Goal: Contribute content: Contribute content

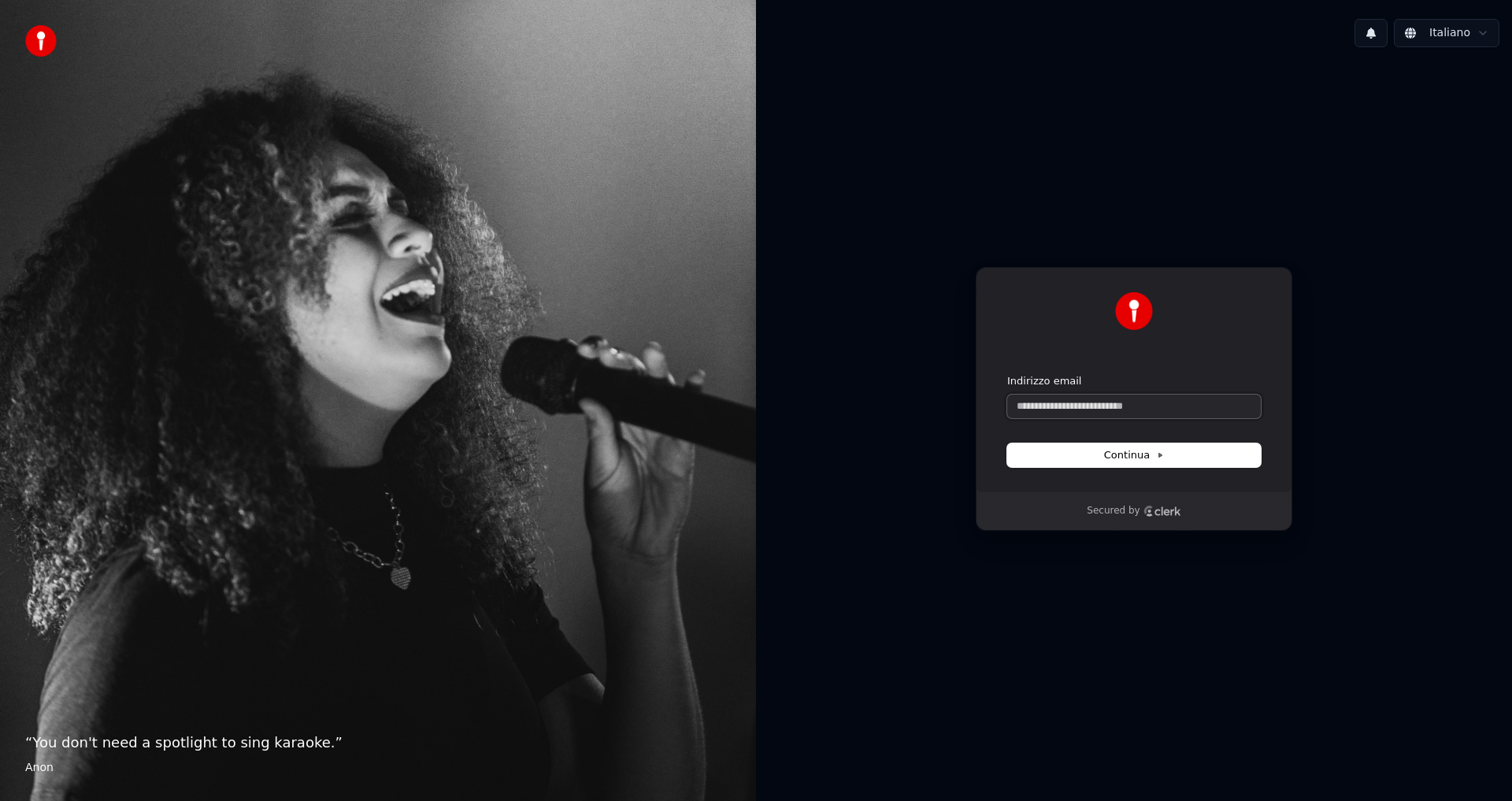
click at [1057, 409] on input "Indirizzo email" at bounding box center [1134, 406] width 254 height 23
click at [1195, 461] on button "Continua" at bounding box center [1134, 455] width 254 height 23
type input "**********"
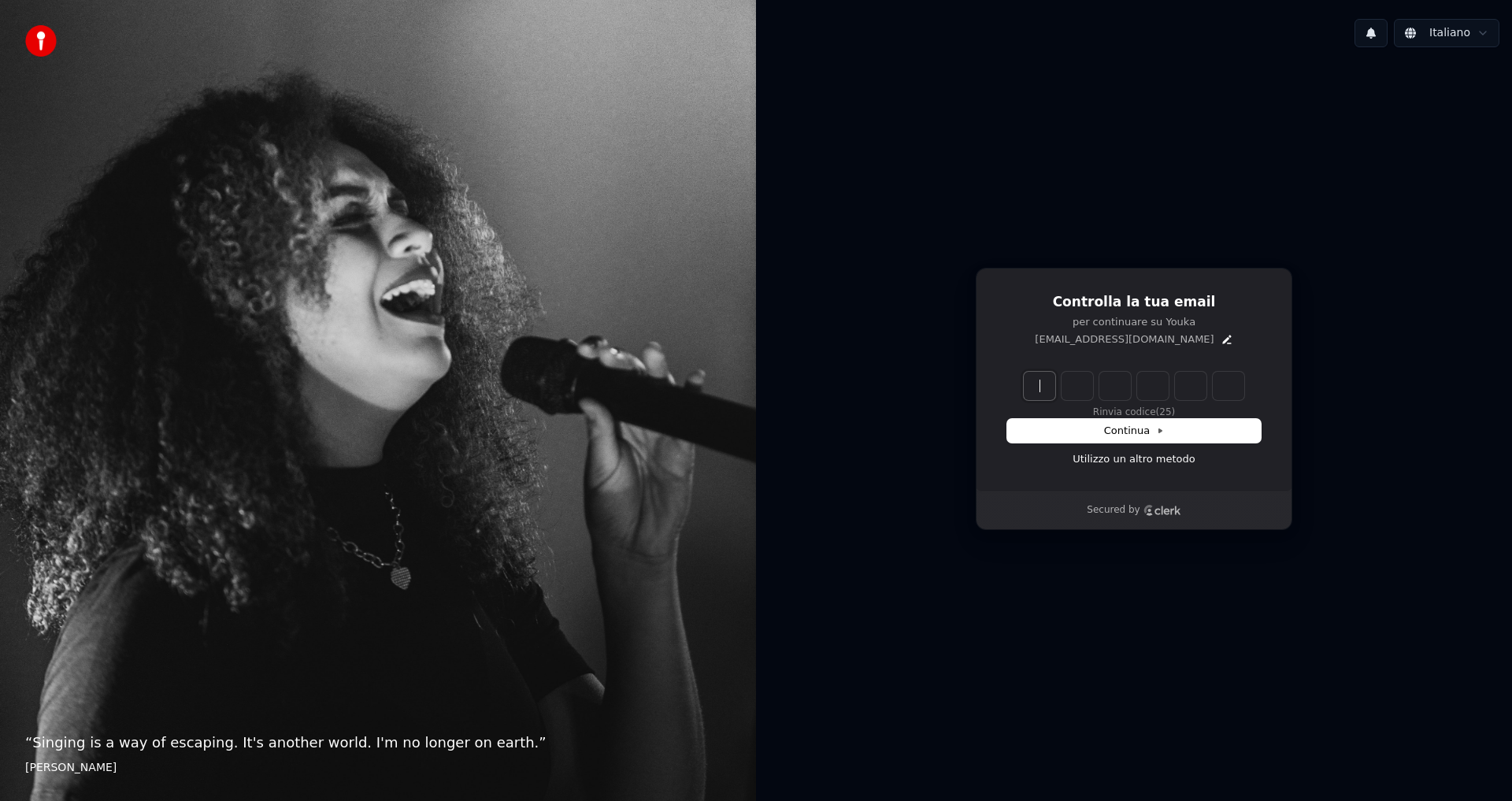
click at [1043, 391] on input "Enter verification code" at bounding box center [1150, 386] width 252 height 28
type input "******"
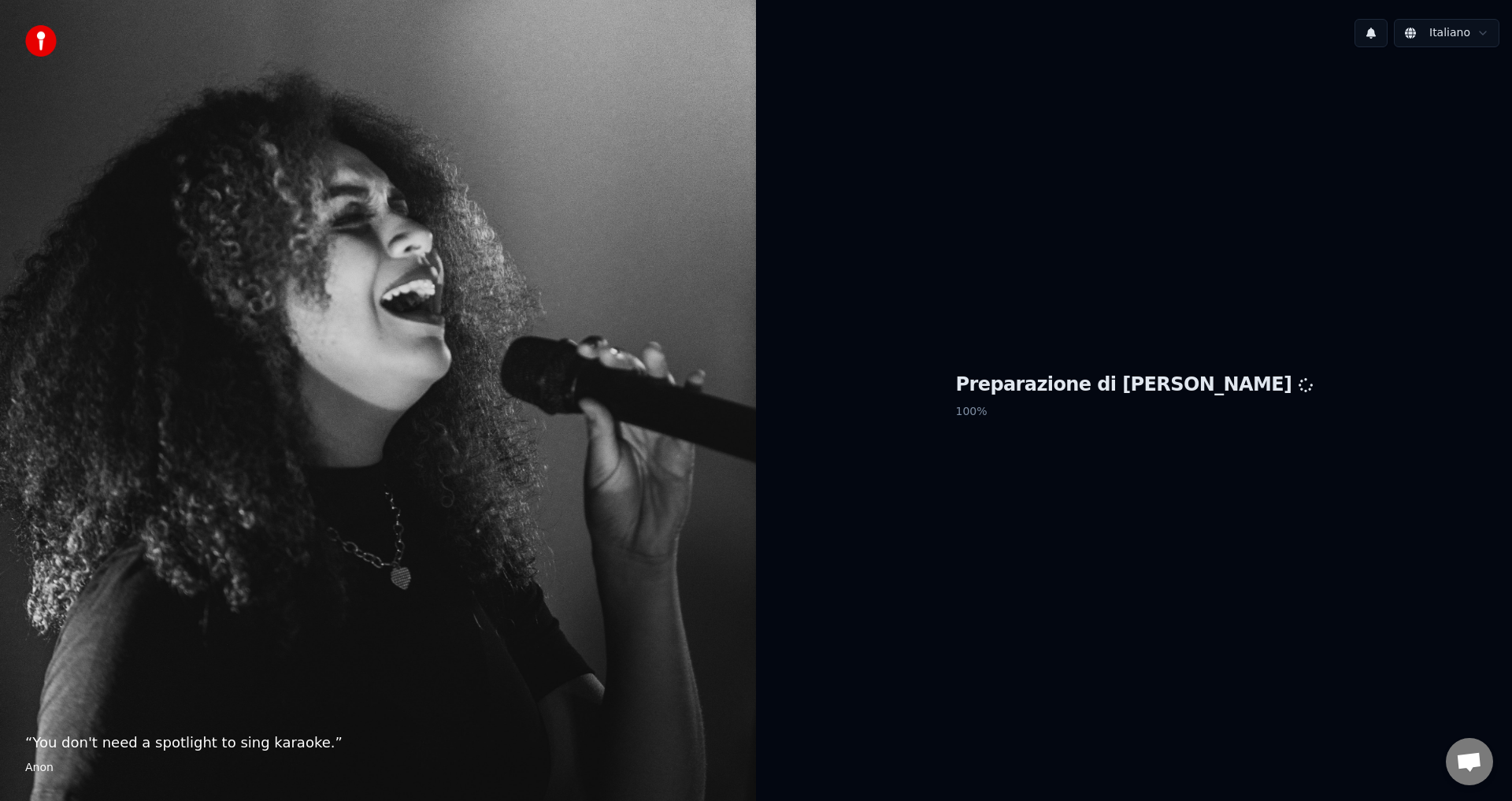
scroll to position [940, 0]
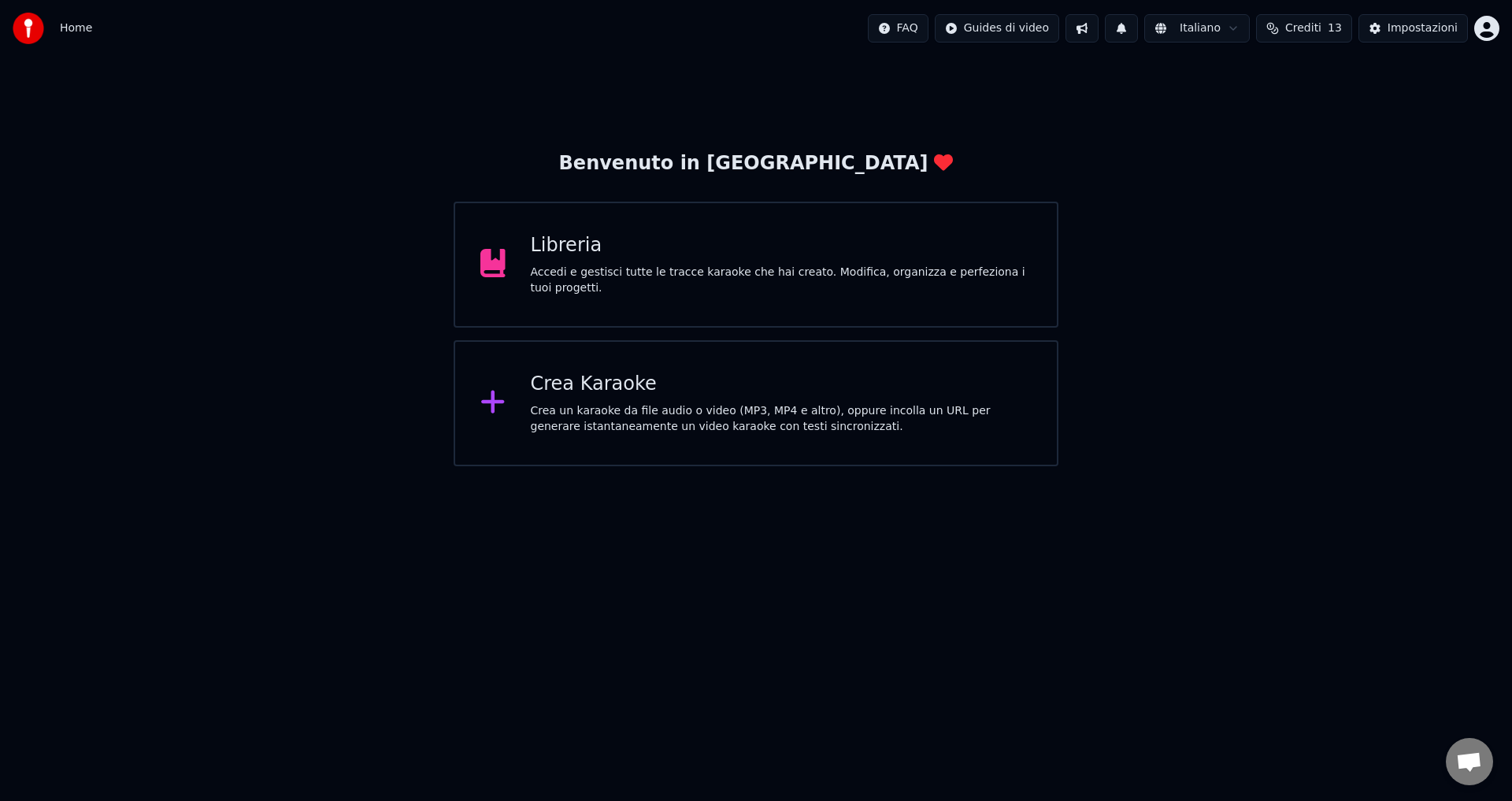
click at [569, 288] on div "Libreria Accedi e gestisci tutte le tracce karaoke che hai creato. Modifica, or…" at bounding box center [755, 264] width 605 height 126
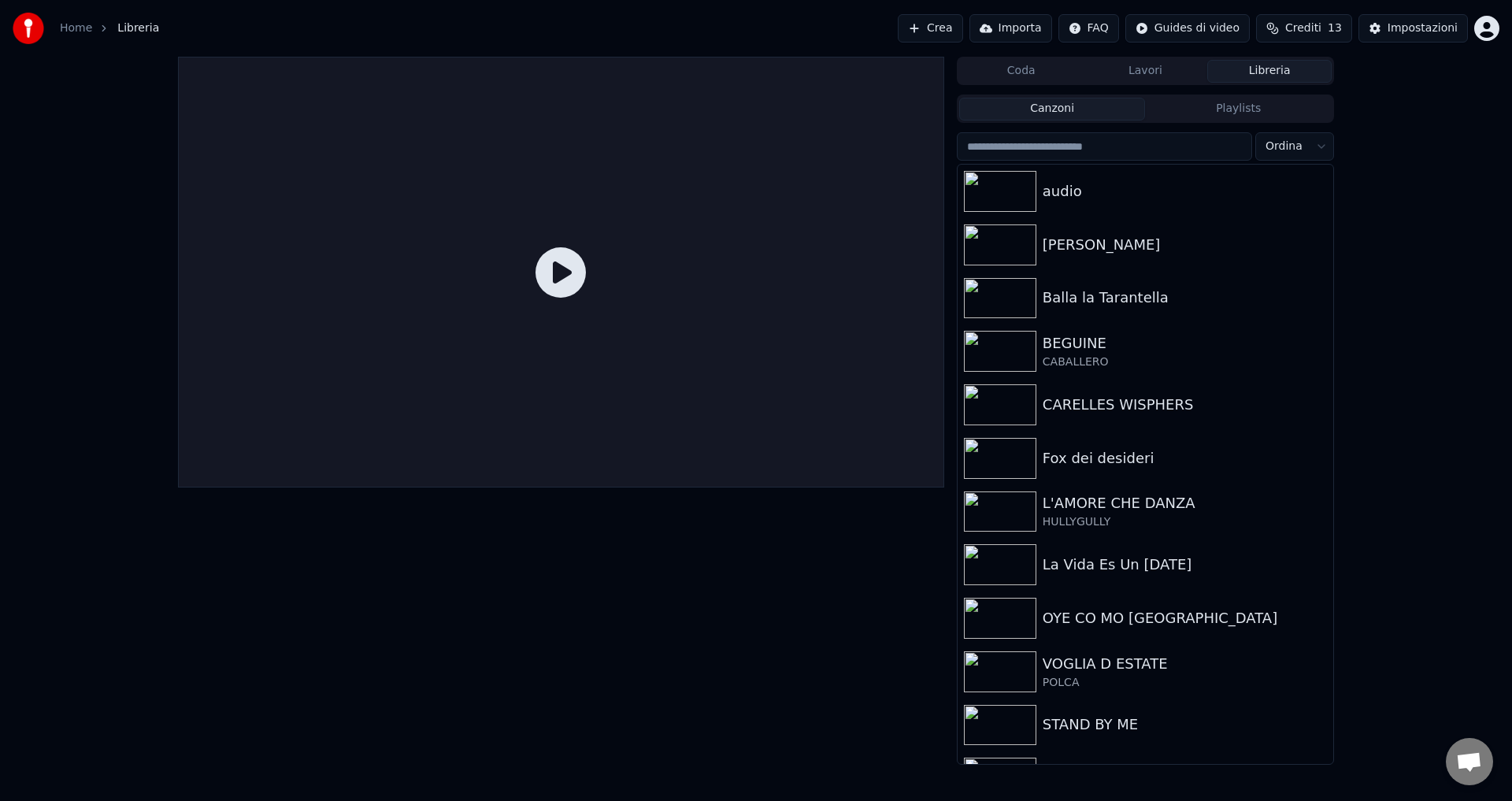
click at [1288, 65] on button "Libreria" at bounding box center [1270, 71] width 125 height 23
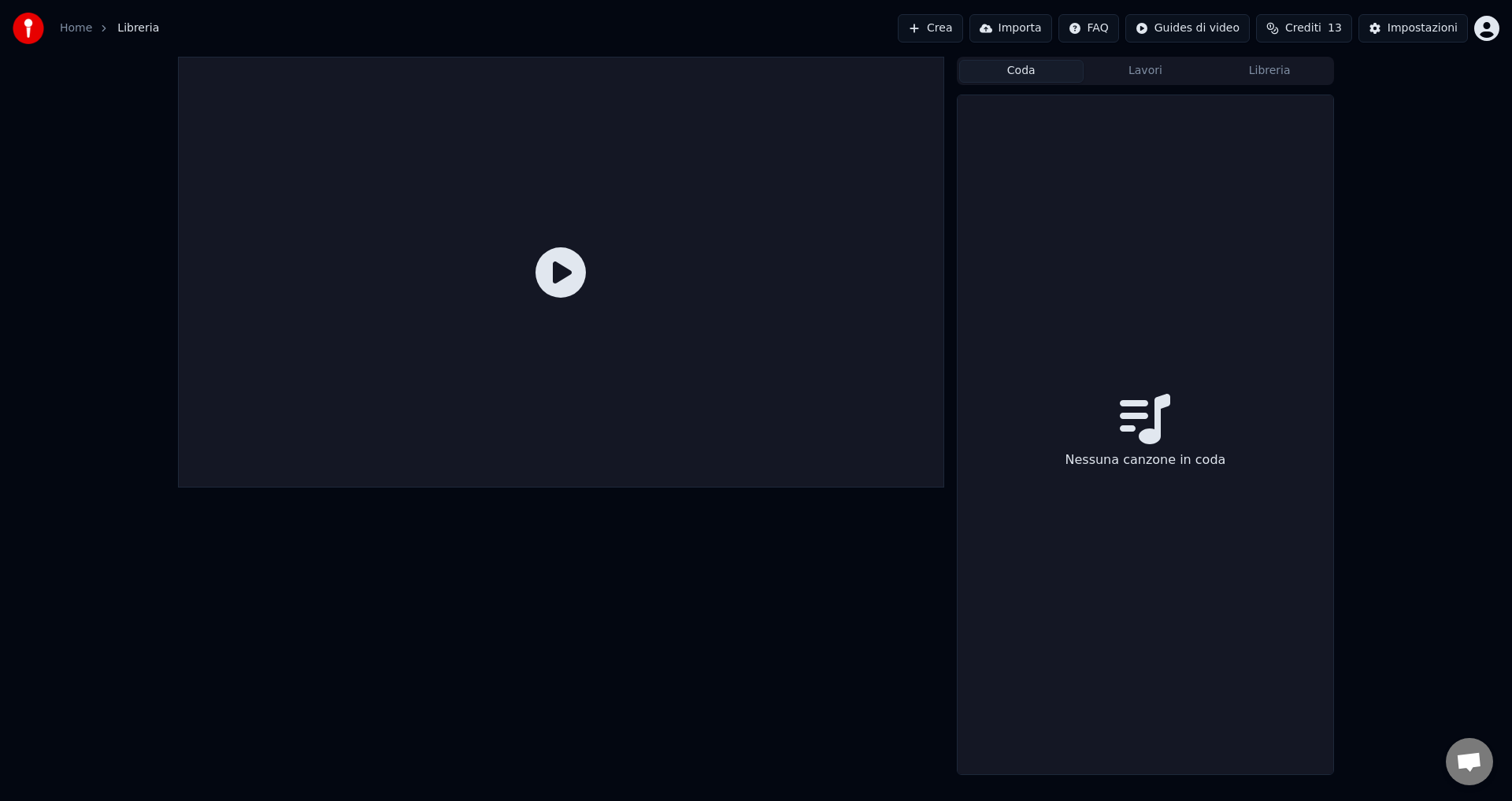
click at [1009, 74] on button "Coda" at bounding box center [1022, 71] width 125 height 23
click at [1098, 68] on button "Lavori" at bounding box center [1146, 71] width 125 height 23
click at [1269, 71] on button "Libreria" at bounding box center [1270, 71] width 125 height 23
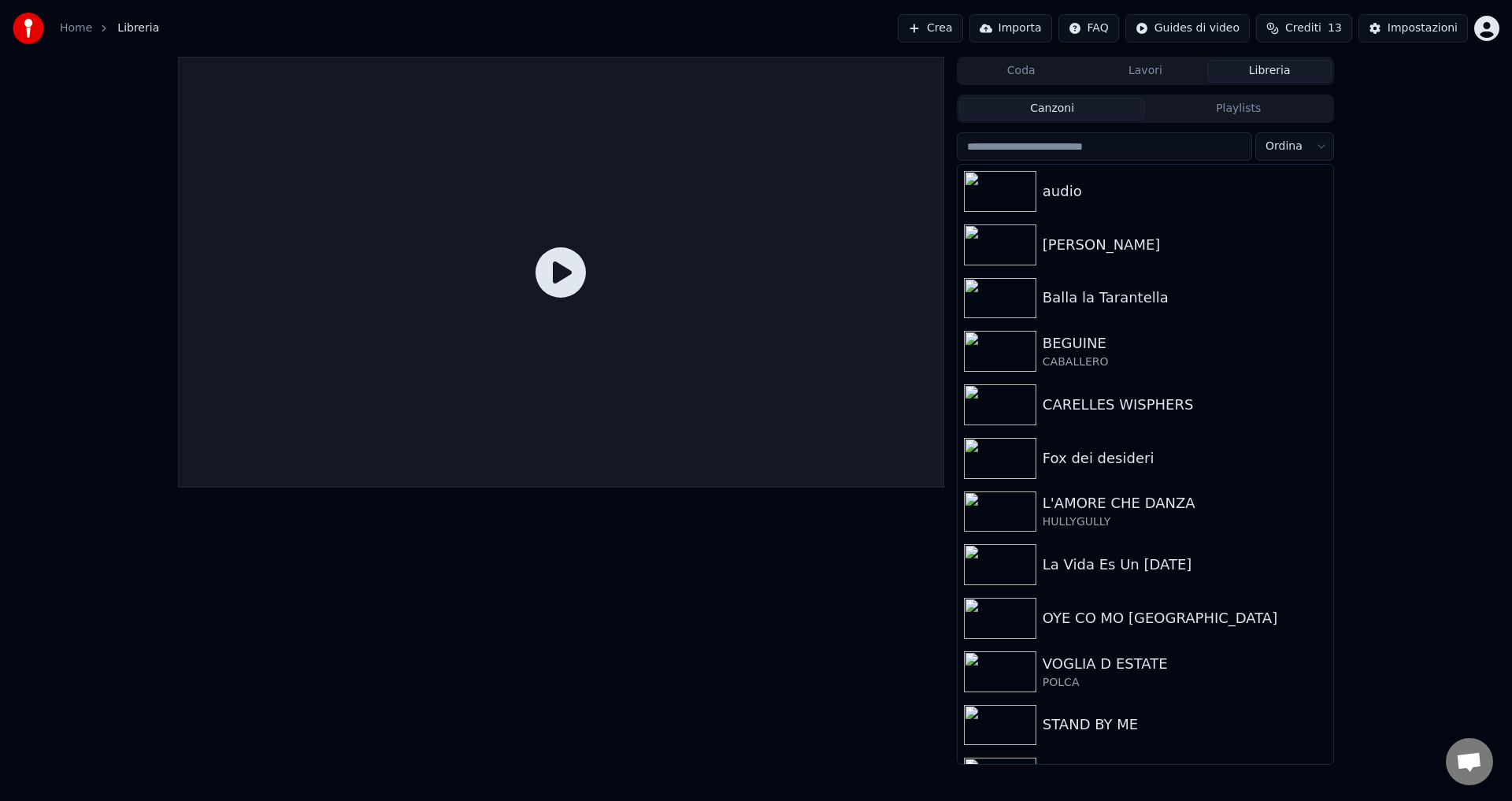
click at [952, 33] on button "Crea" at bounding box center [930, 28] width 64 height 28
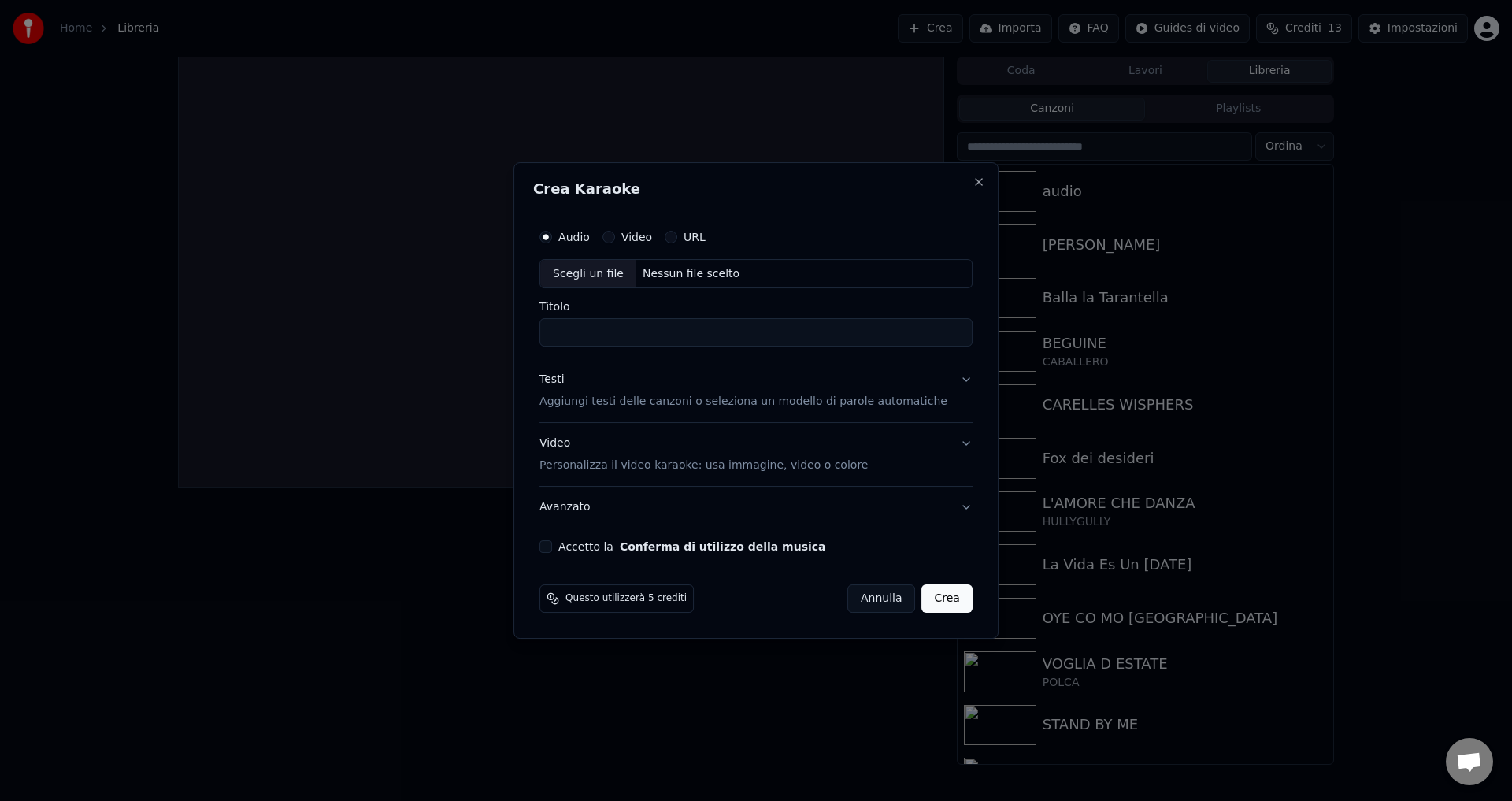
click at [672, 270] on div "Nessun file scelto" at bounding box center [691, 275] width 109 height 16
type input "**********"
click at [564, 381] on div "Testi" at bounding box center [552, 381] width 24 height 16
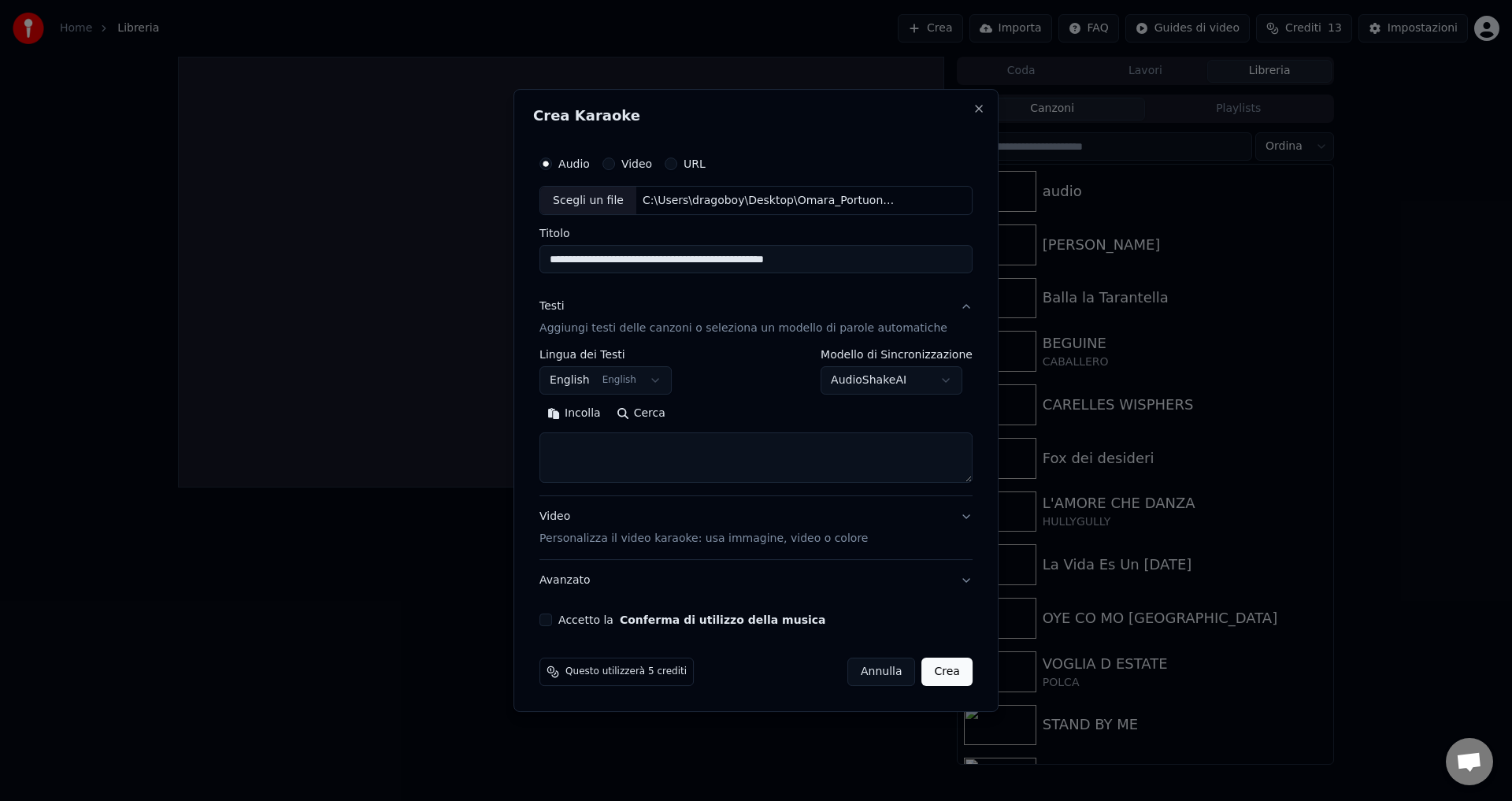
click at [581, 382] on button "English English" at bounding box center [605, 381] width 132 height 28
click at [581, 382] on body "Home Libreria Crea Importa FAQ Guides di video Crediti 13 Impostazioni Coda Lav…" at bounding box center [756, 400] width 1512 height 801
click at [854, 390] on body "Home Libreria Crea Importa FAQ Guides di video Crediti 13 Impostazioni Coda Lav…" at bounding box center [756, 400] width 1512 height 801
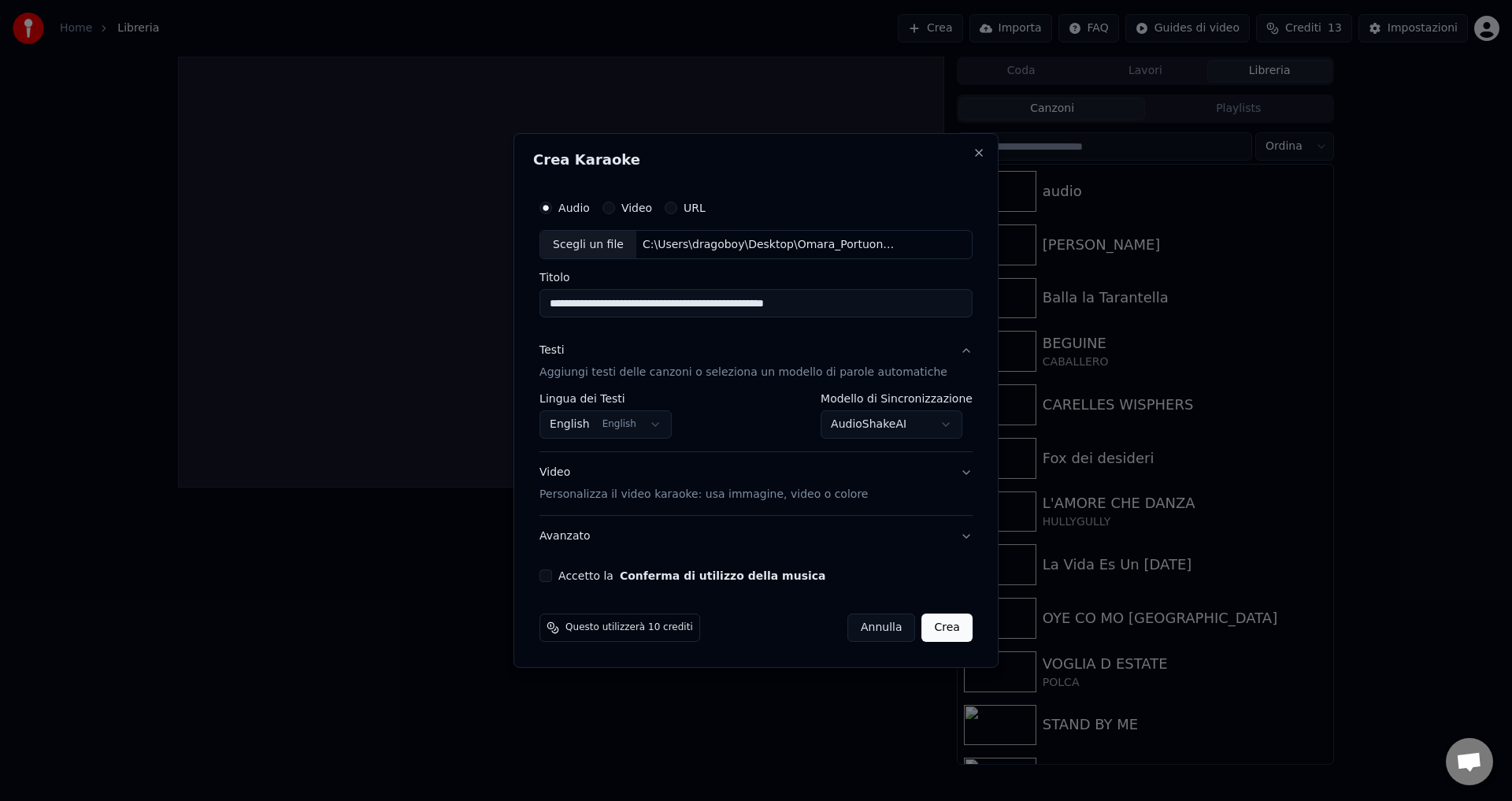
click at [560, 575] on div "**********" at bounding box center [756, 387] width 446 height 403
click at [552, 574] on button "Accetto la Conferma di utilizzo della musica" at bounding box center [546, 576] width 13 height 13
click at [973, 153] on button "Close" at bounding box center [979, 153] width 13 height 13
select select "**********"
select select
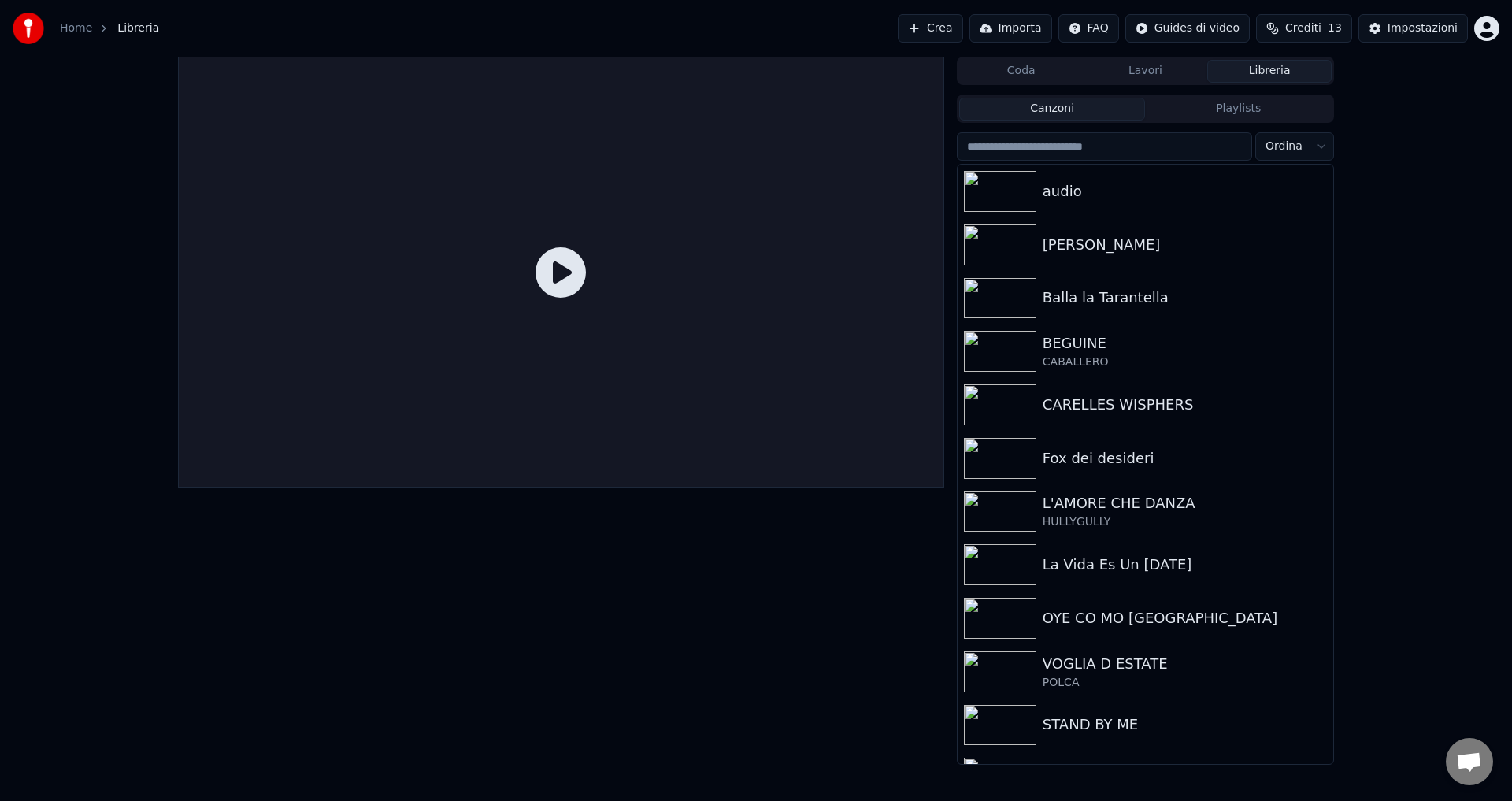
click at [949, 35] on button "Crea" at bounding box center [930, 28] width 64 height 28
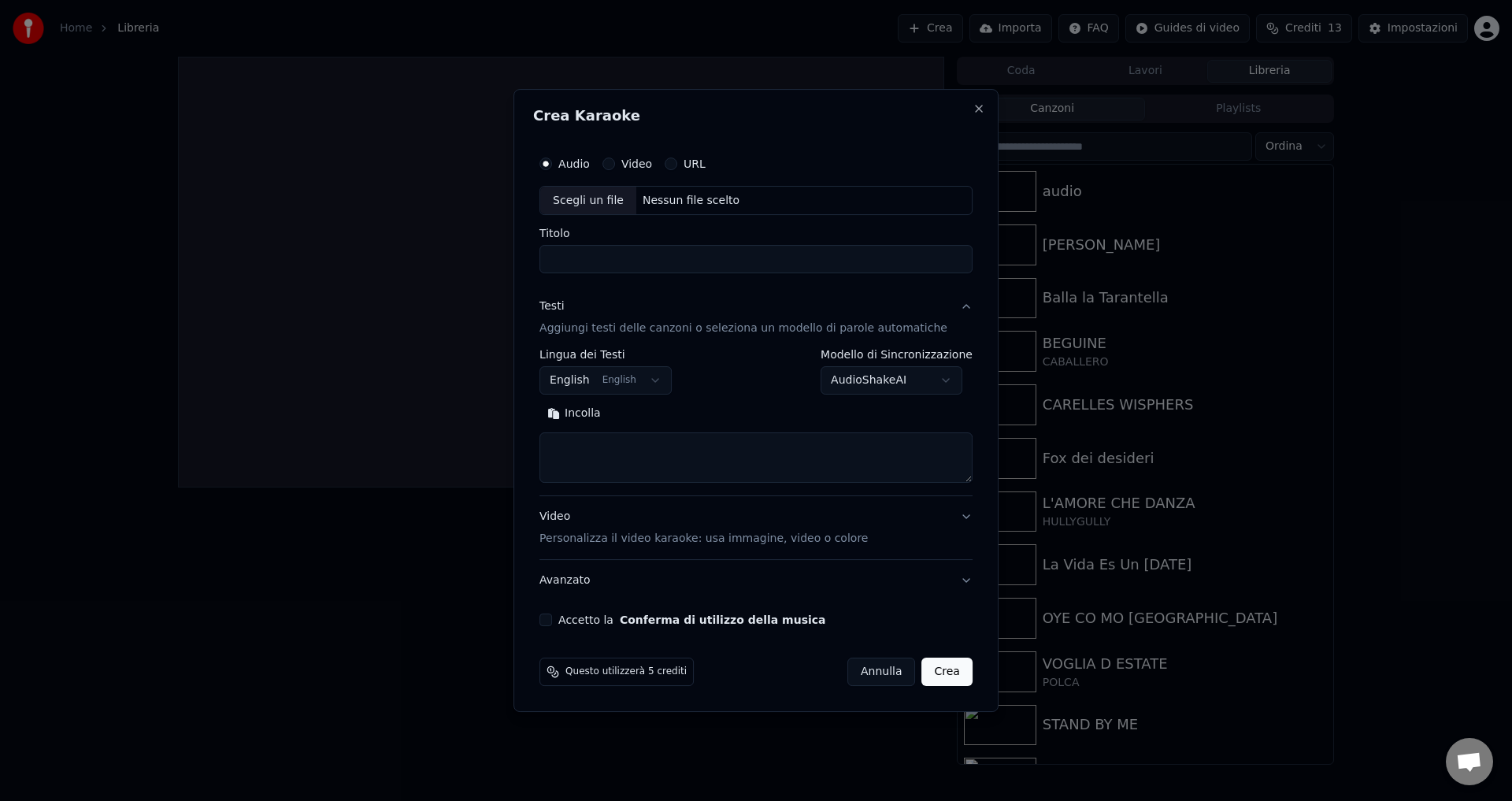
click at [667, 200] on div "Nessun file scelto" at bounding box center [691, 201] width 109 height 16
type input "**********"
click at [856, 383] on body "Home Libreria Crea Importa FAQ Guides di video Crediti 13 Impostazioni Coda Lav…" at bounding box center [756, 400] width 1512 height 801
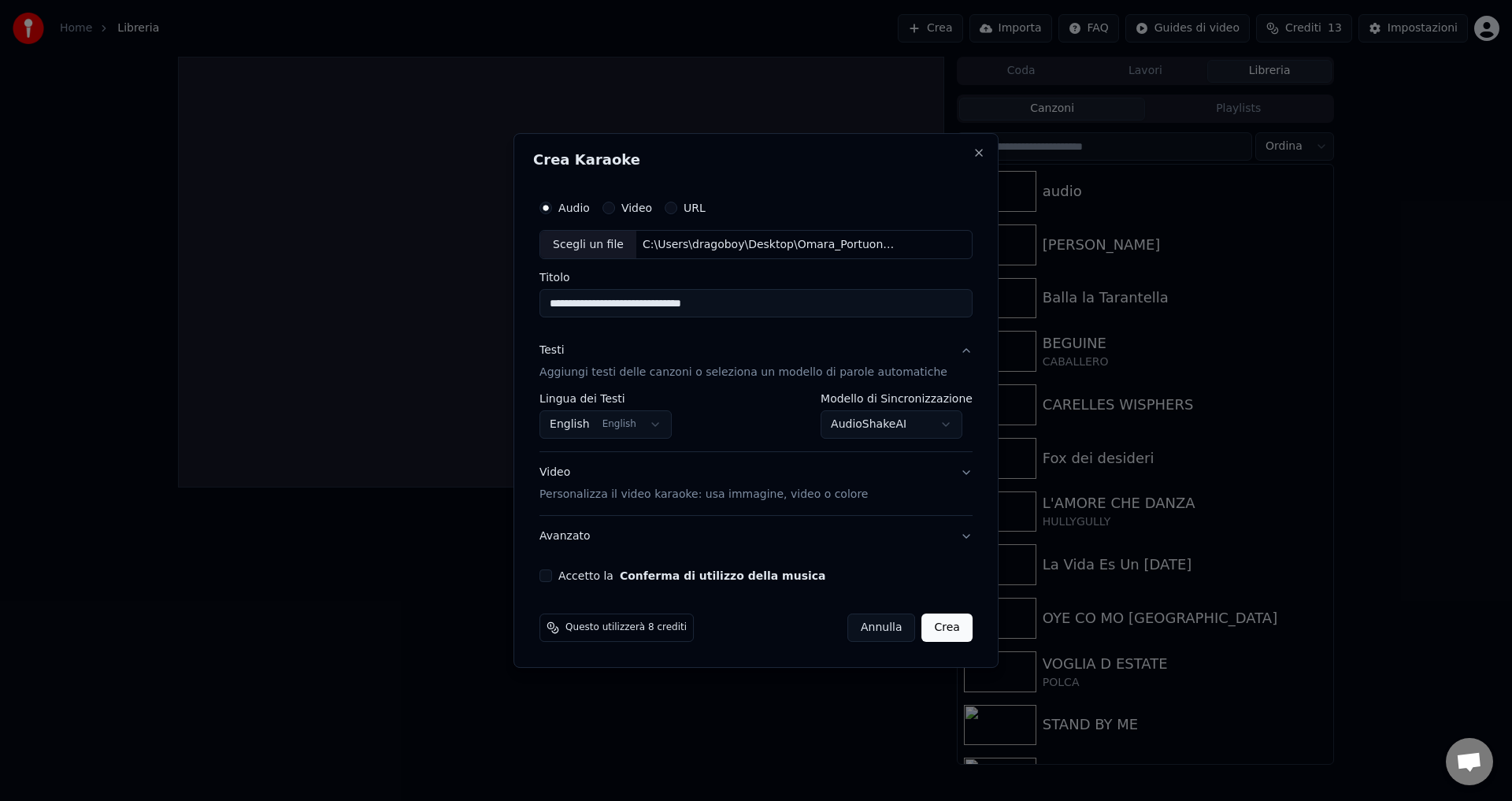
click at [552, 573] on button "Accetto la Conferma di utilizzo della musica" at bounding box center [546, 576] width 13 height 13
click at [925, 630] on button "Crea" at bounding box center [948, 627] width 51 height 28
select select "**********"
select select
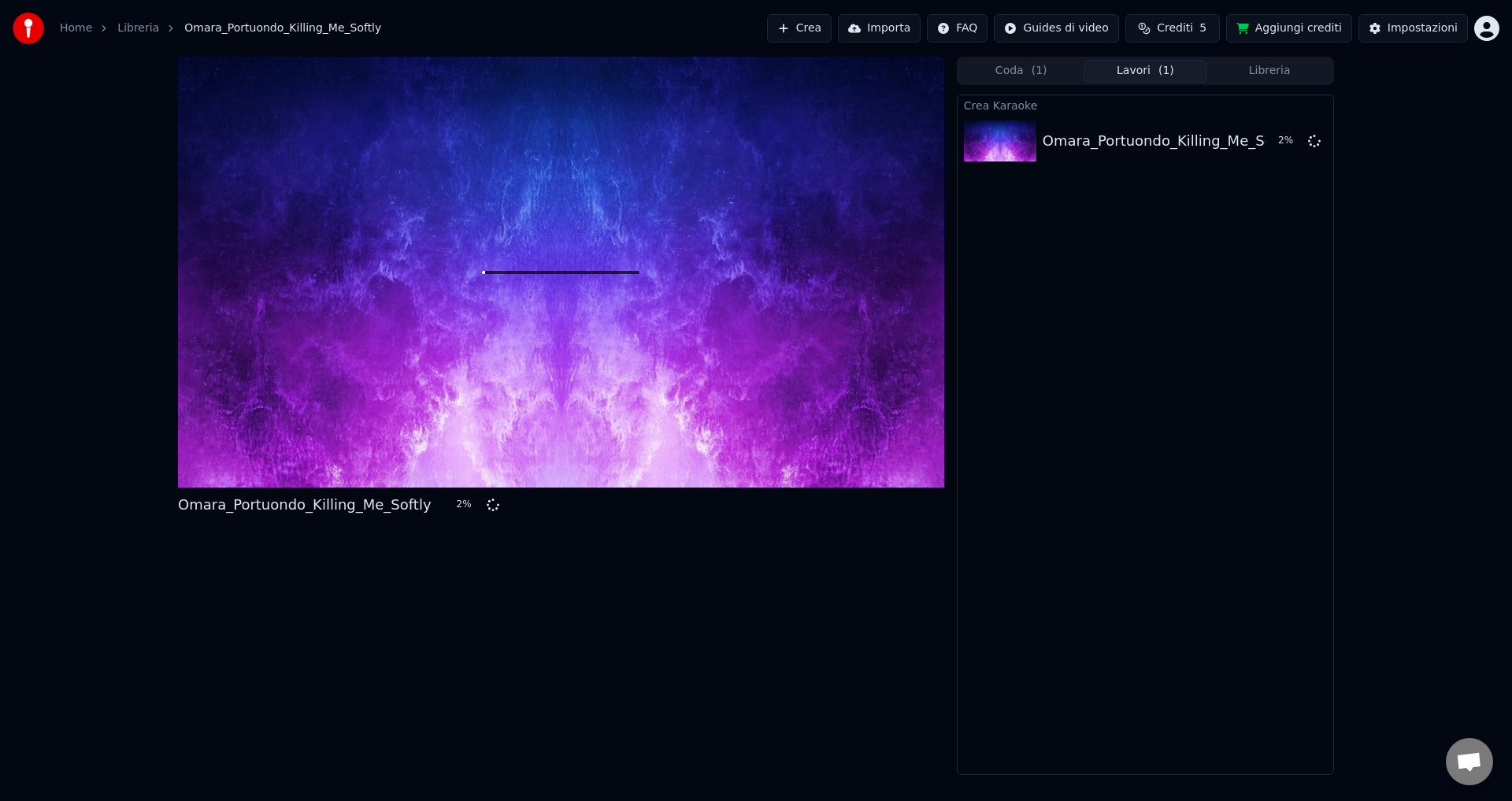
click at [1270, 68] on button "Libreria" at bounding box center [1270, 71] width 125 height 23
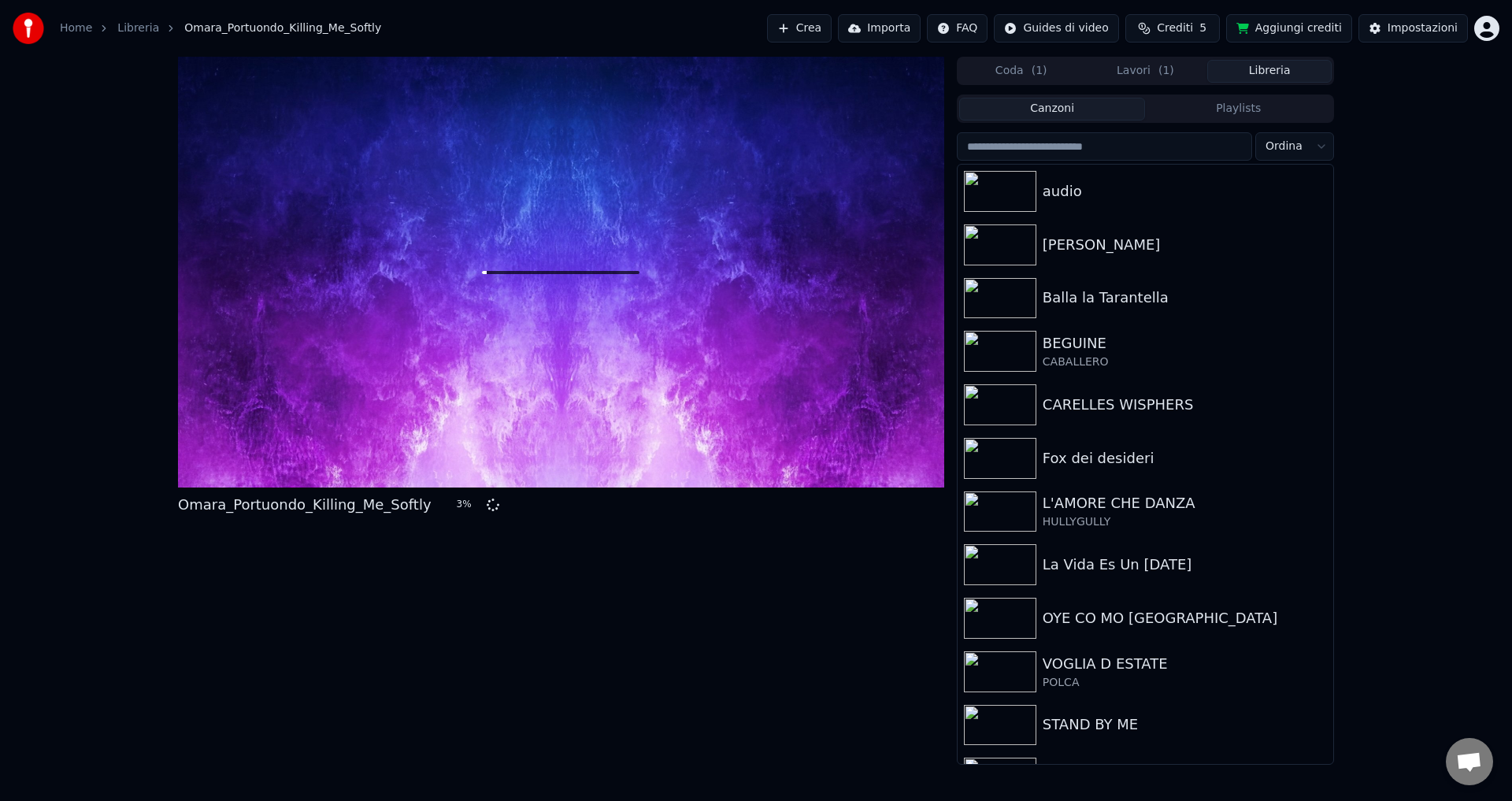
click at [1143, 70] on button "Lavori ( 1 )" at bounding box center [1146, 71] width 125 height 23
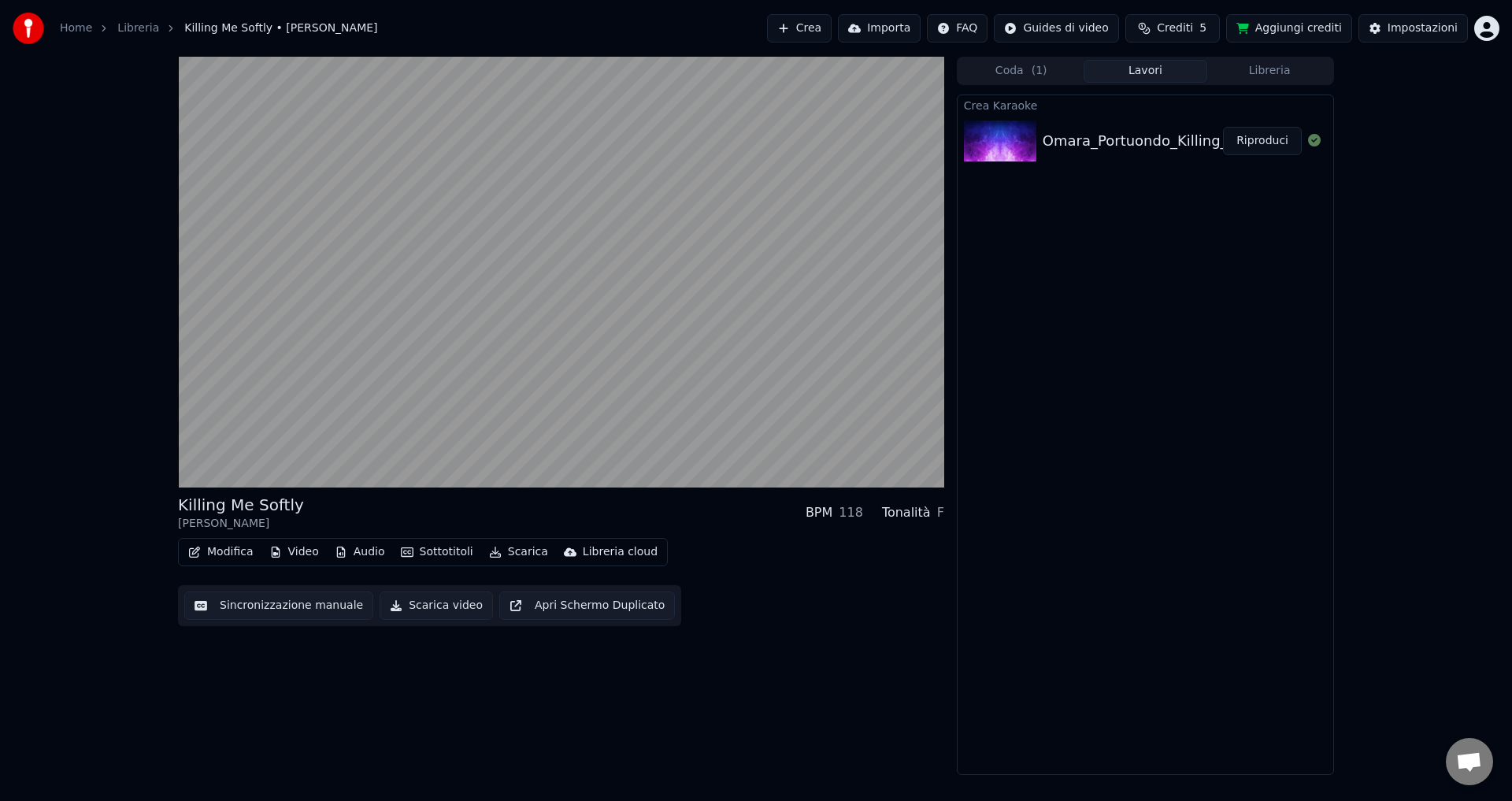
click at [425, 557] on button "Sottotitoli" at bounding box center [437, 551] width 85 height 22
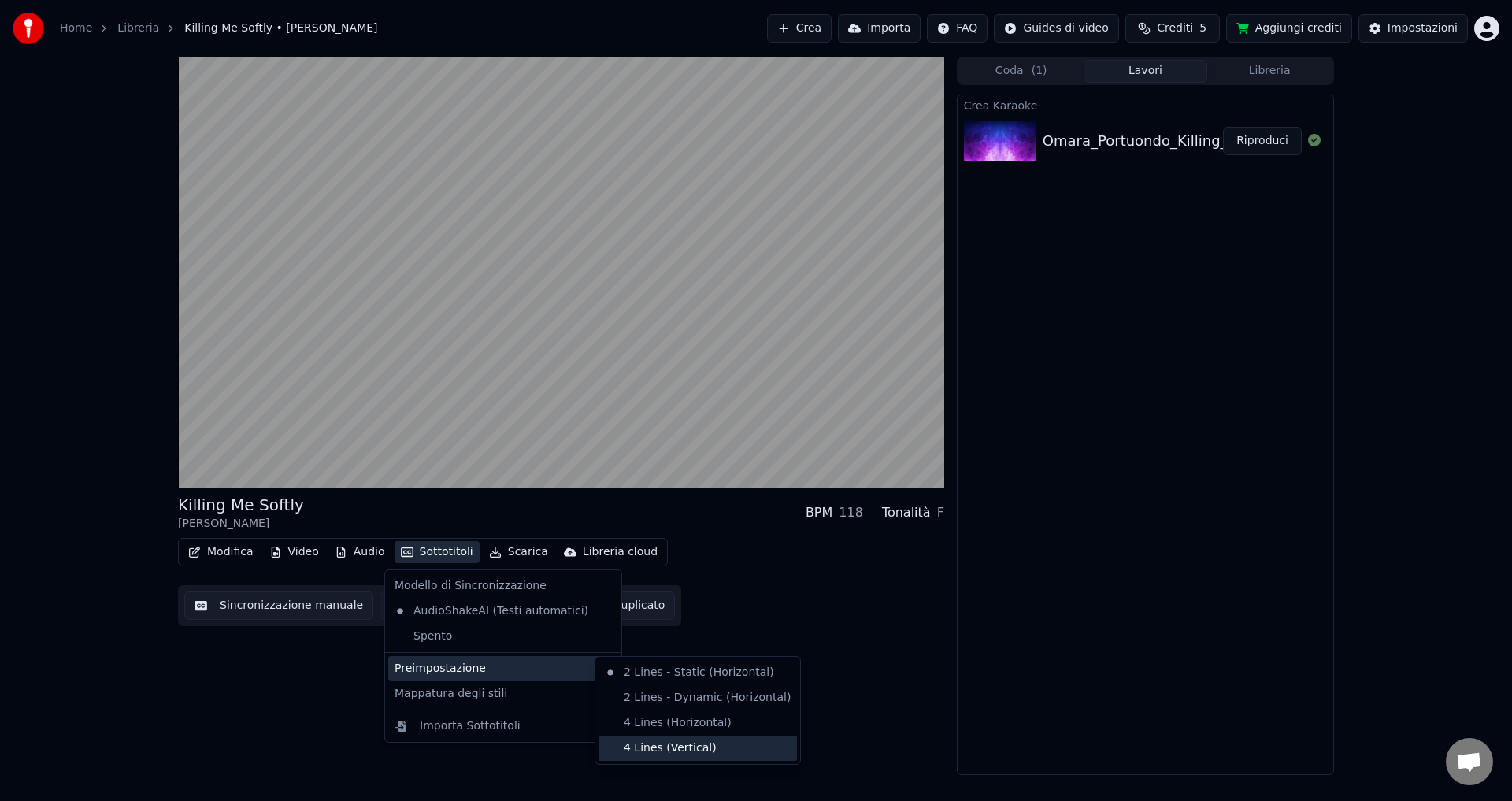
click at [641, 748] on div "4 Lines (Vertical)" at bounding box center [698, 748] width 199 height 25
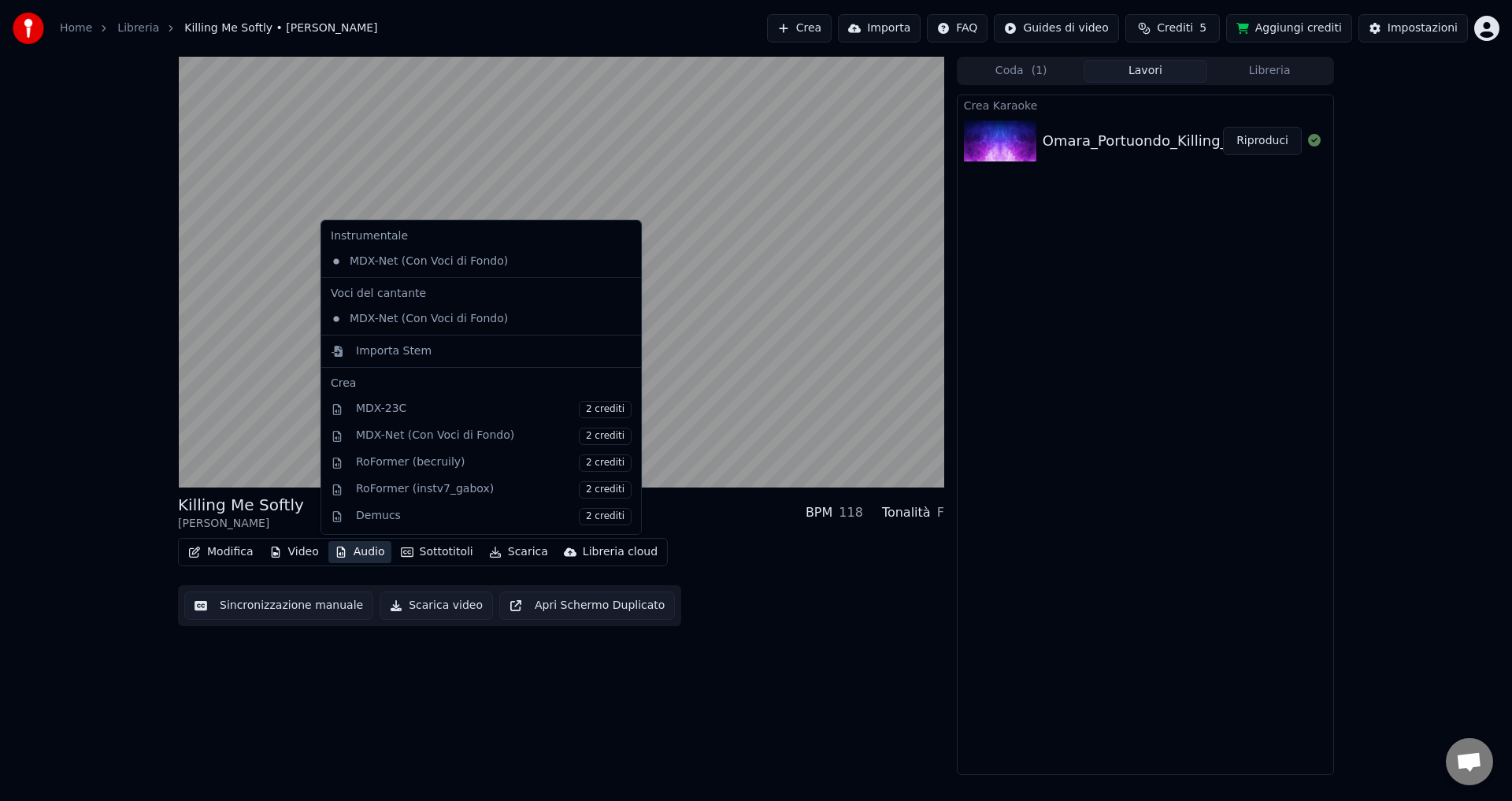
click at [346, 553] on button "Audio" at bounding box center [360, 551] width 63 height 22
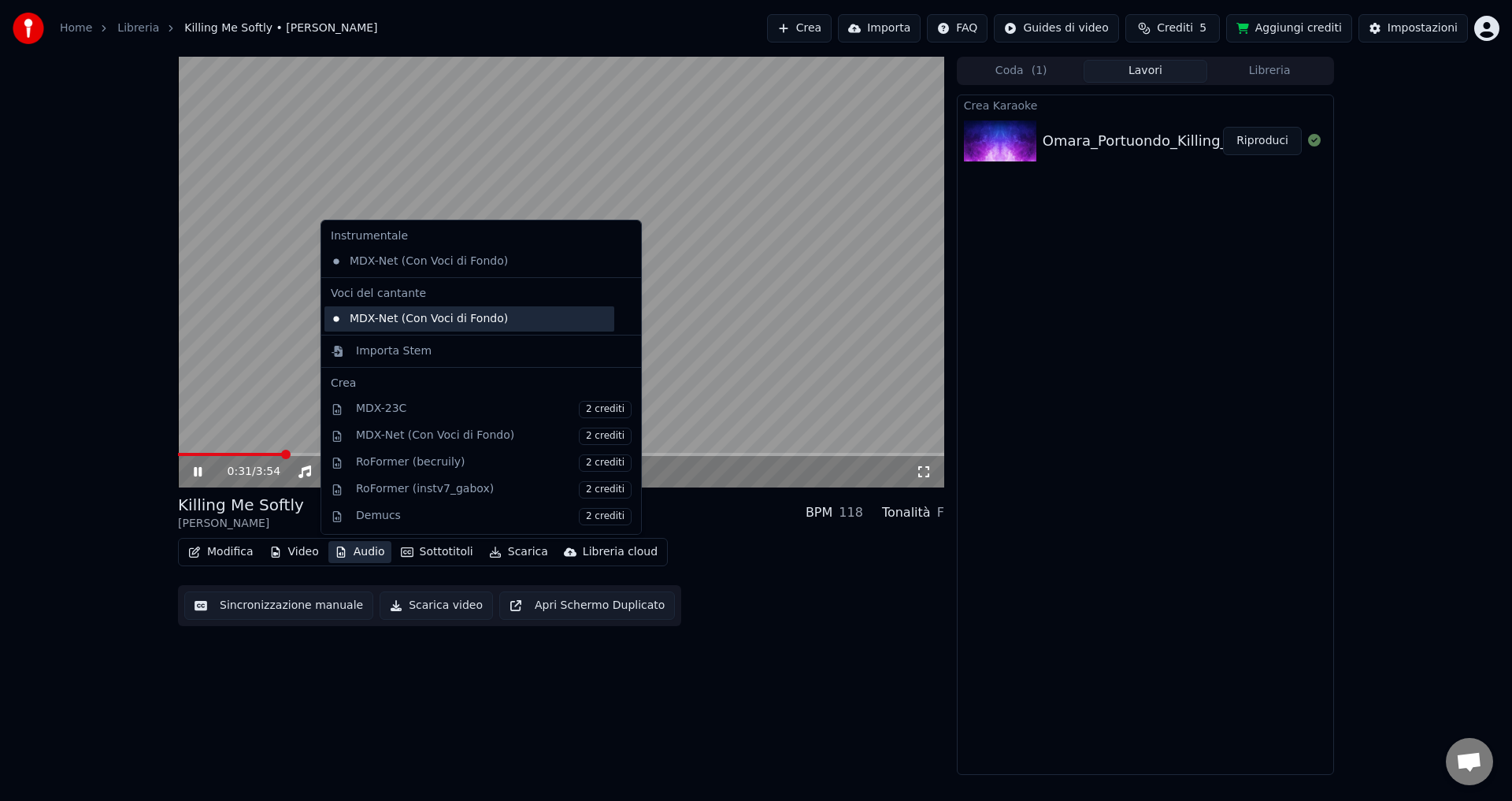
click at [398, 324] on div "MDX-Net (Con Voci di Fondo)" at bounding box center [469, 319] width 290 height 25
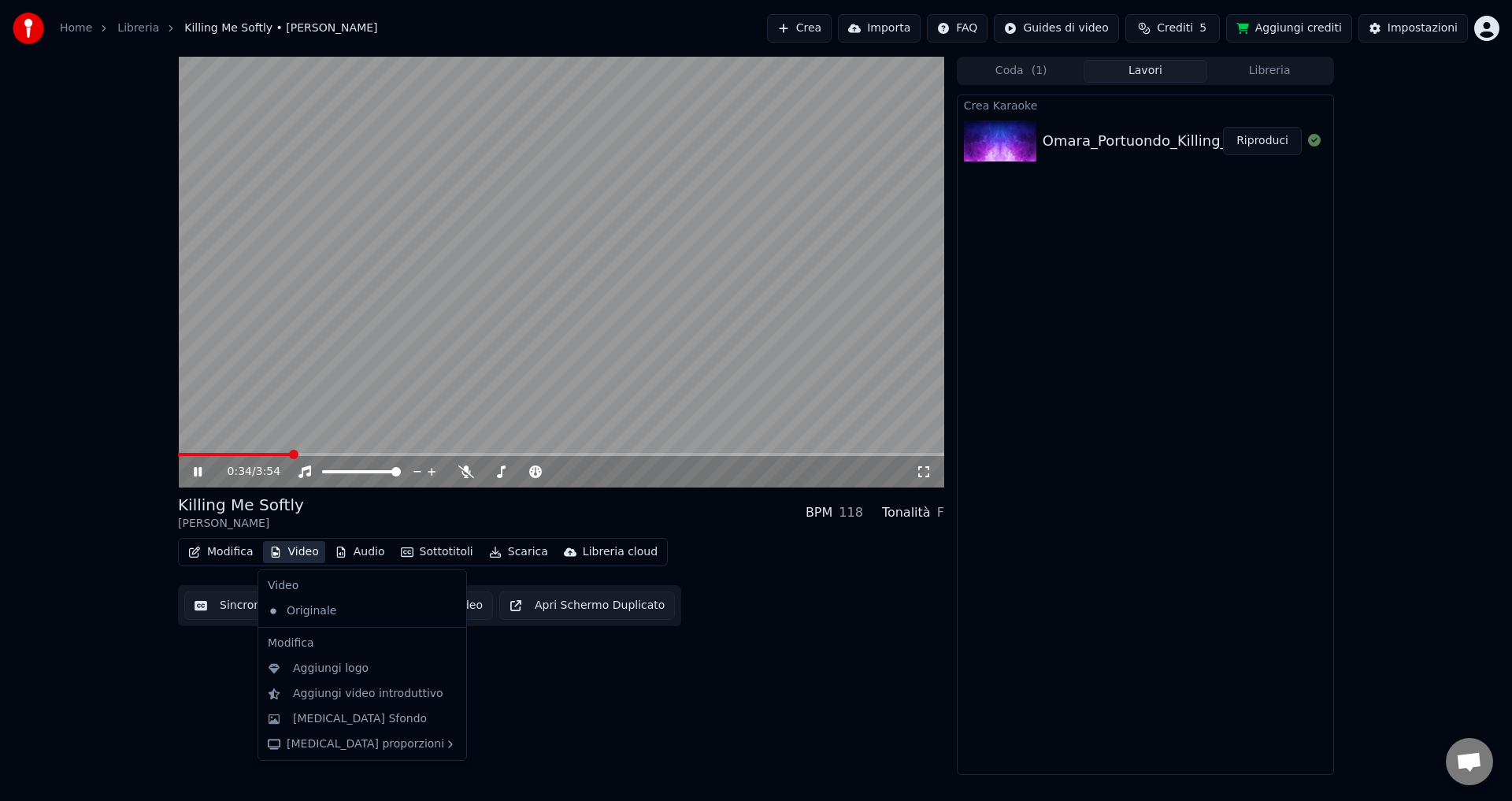
click at [307, 556] on button "Video" at bounding box center [294, 551] width 62 height 22
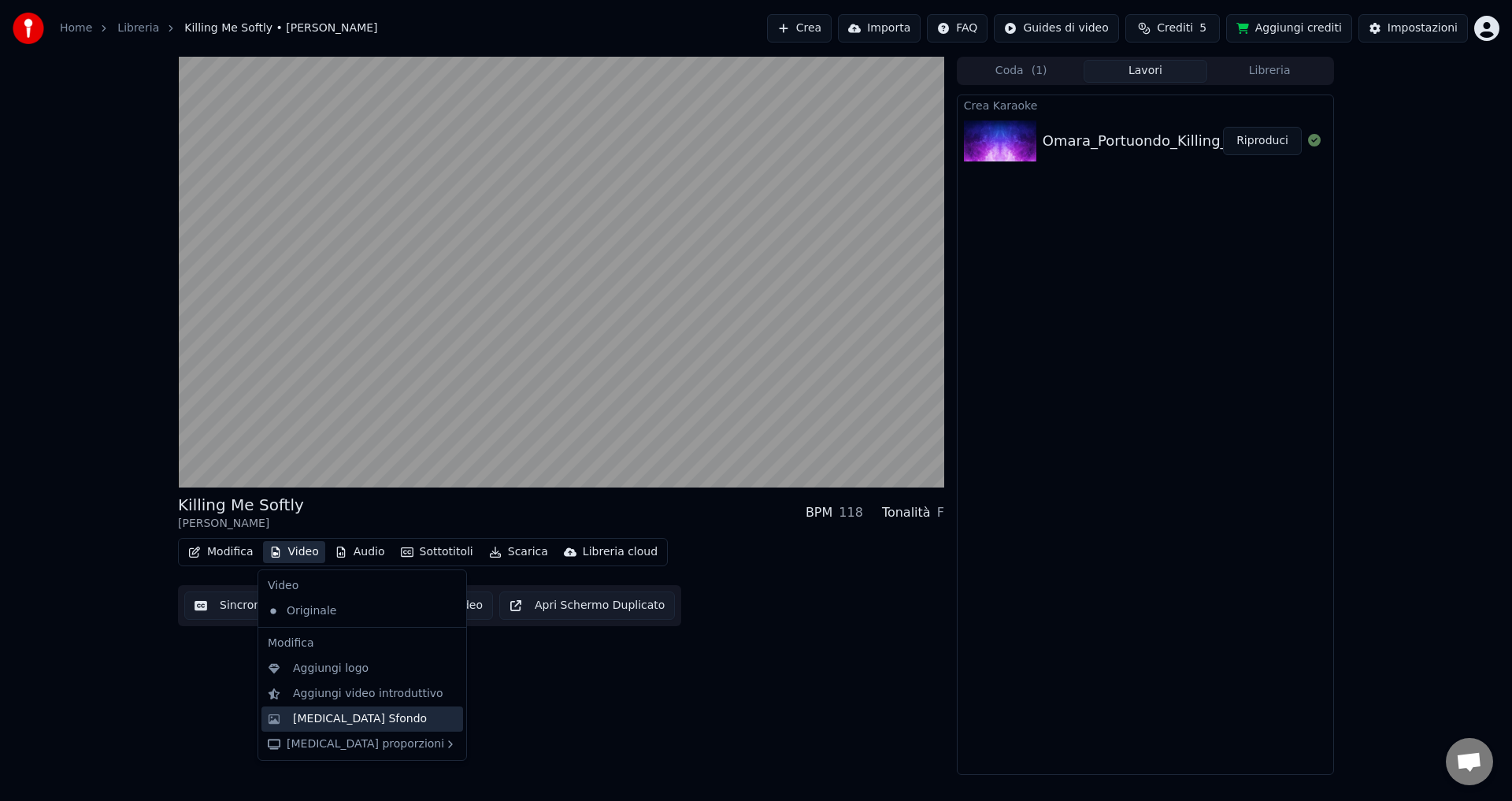
click at [332, 721] on div "Cambia Sfondo" at bounding box center [360, 719] width 134 height 16
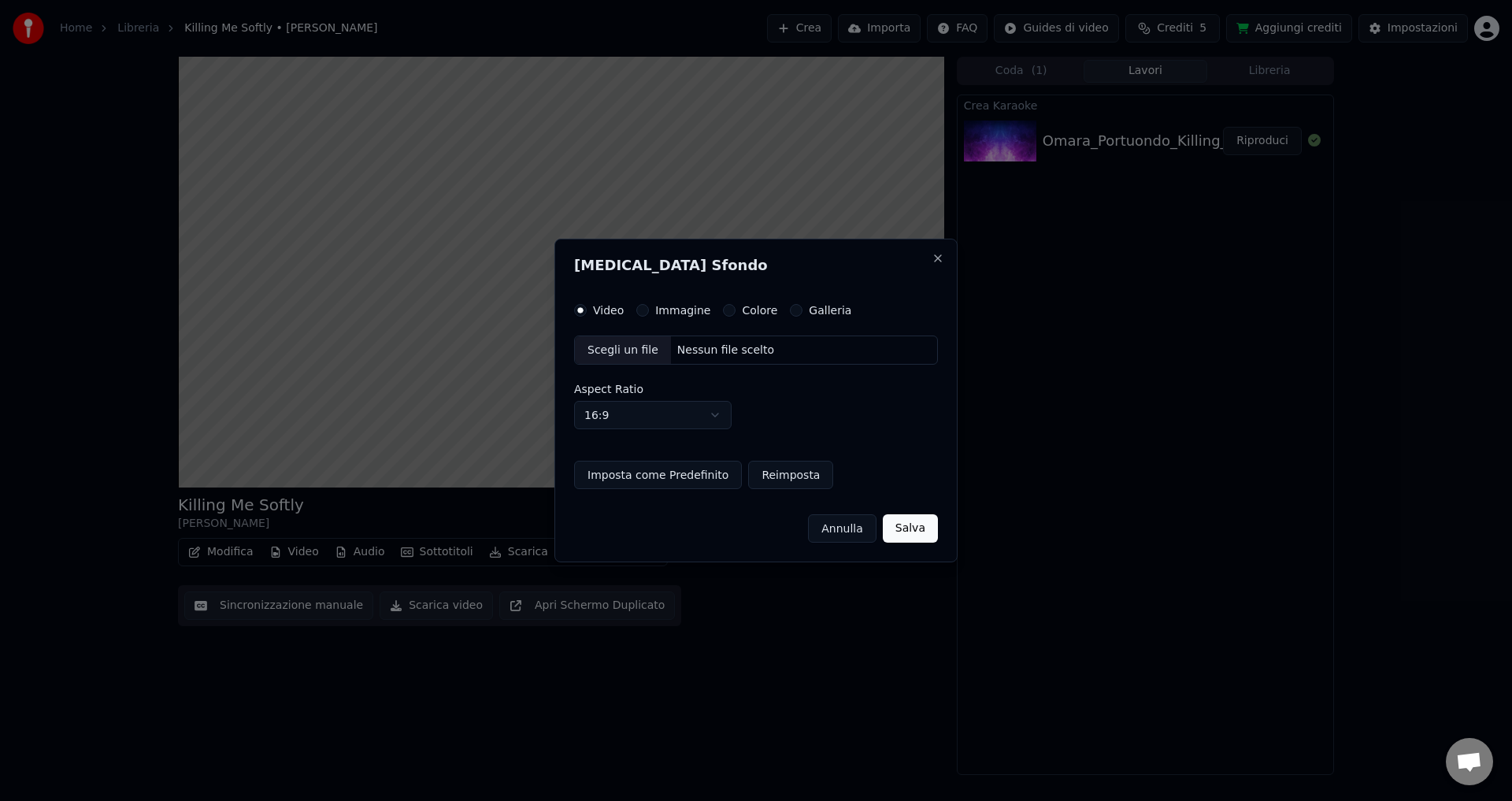
click at [724, 311] on button "Colore" at bounding box center [729, 311] width 13 height 13
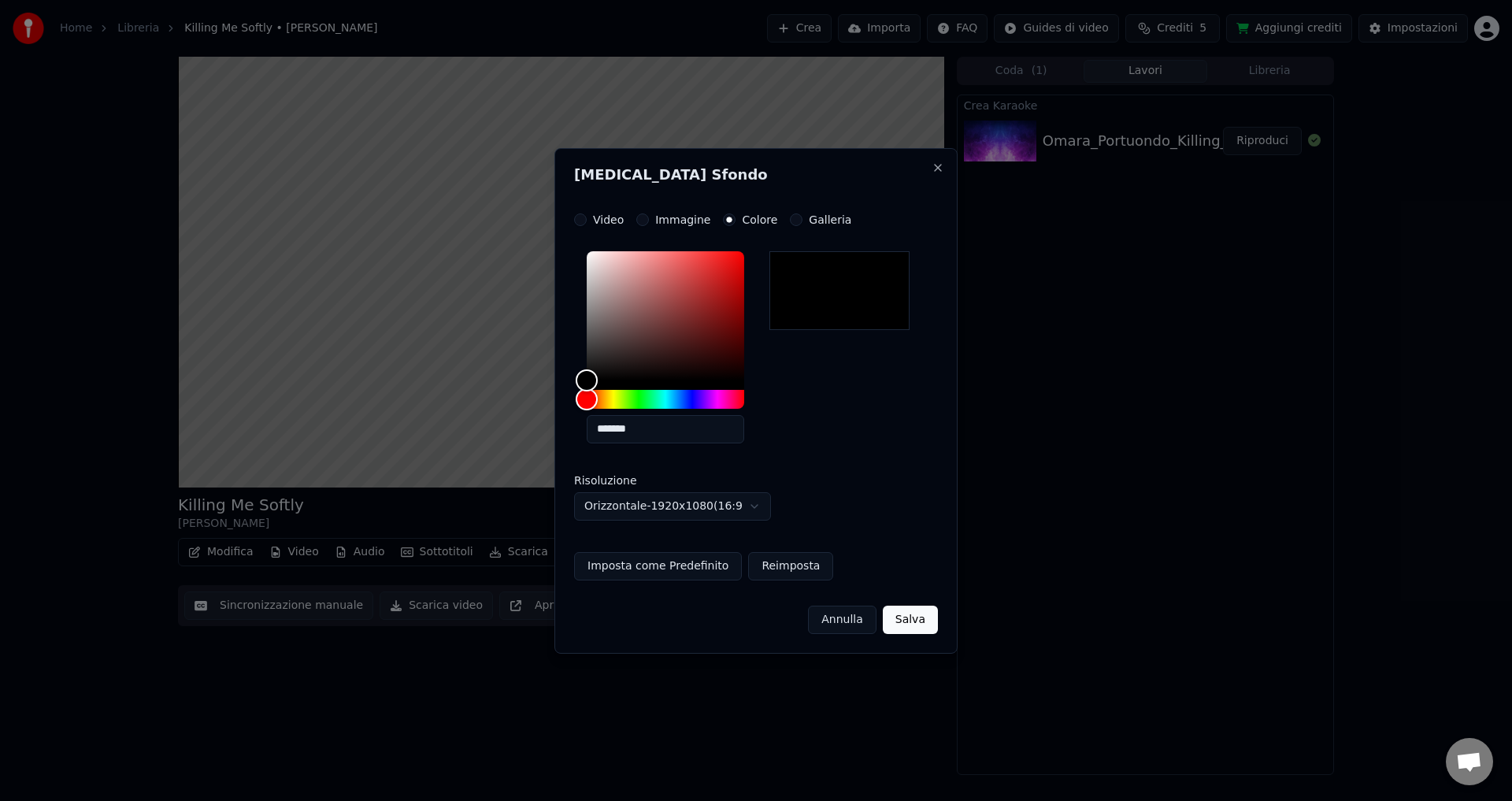
click at [903, 623] on button "Salva" at bounding box center [911, 619] width 55 height 28
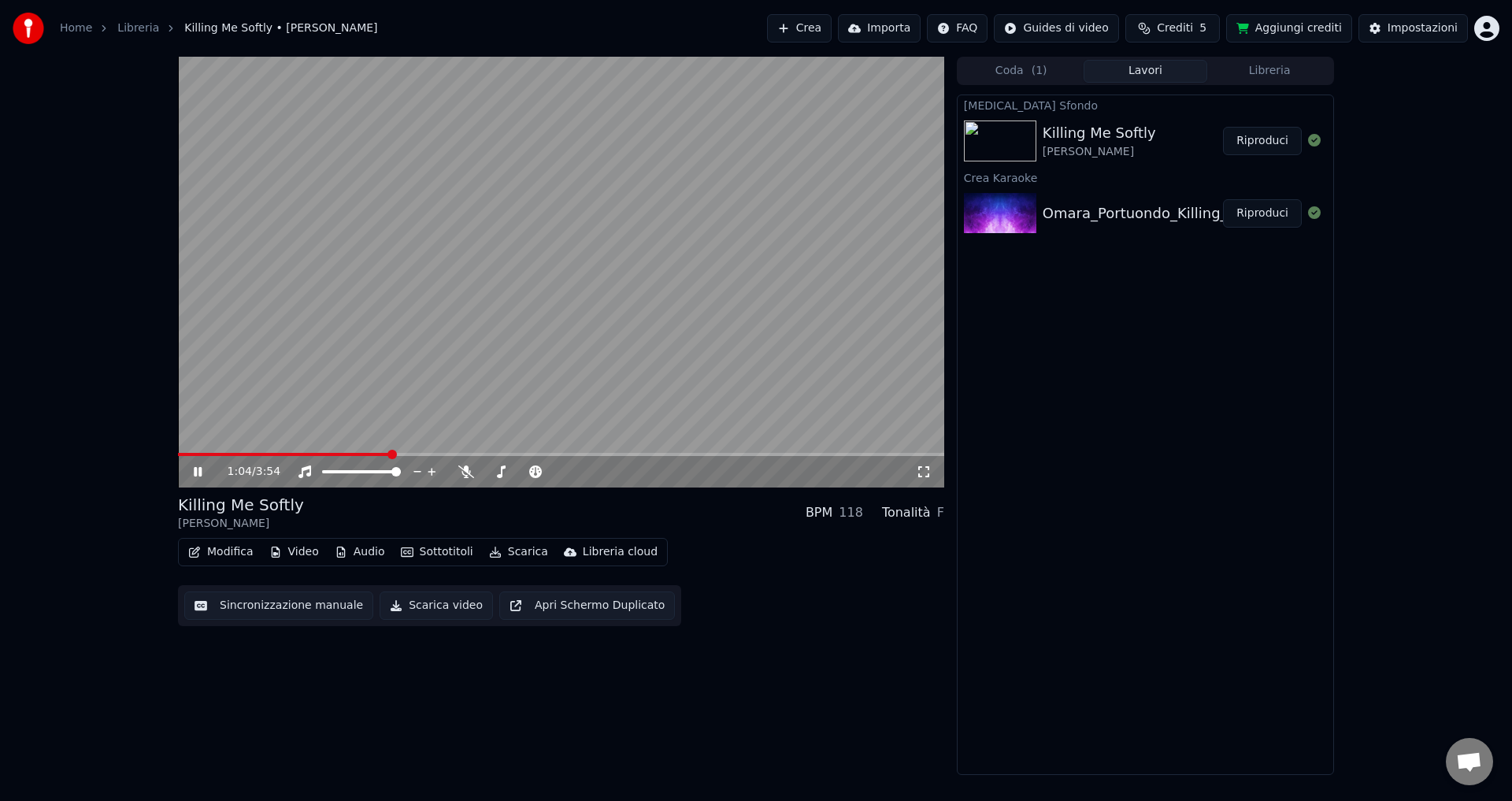
click at [1241, 144] on button "Riproduci" at bounding box center [1262, 141] width 79 height 28
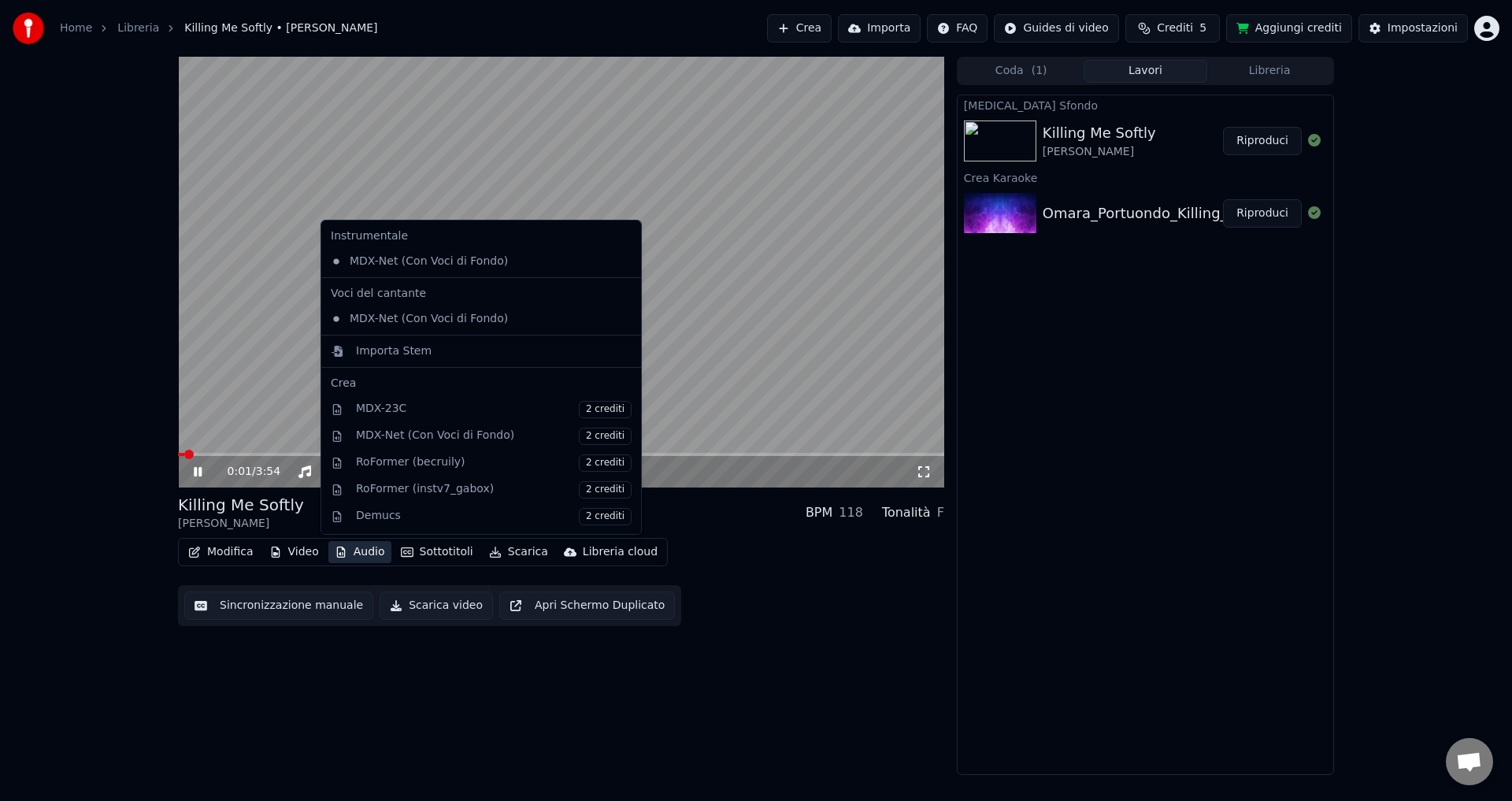
click at [345, 548] on button "Audio" at bounding box center [360, 551] width 63 height 22
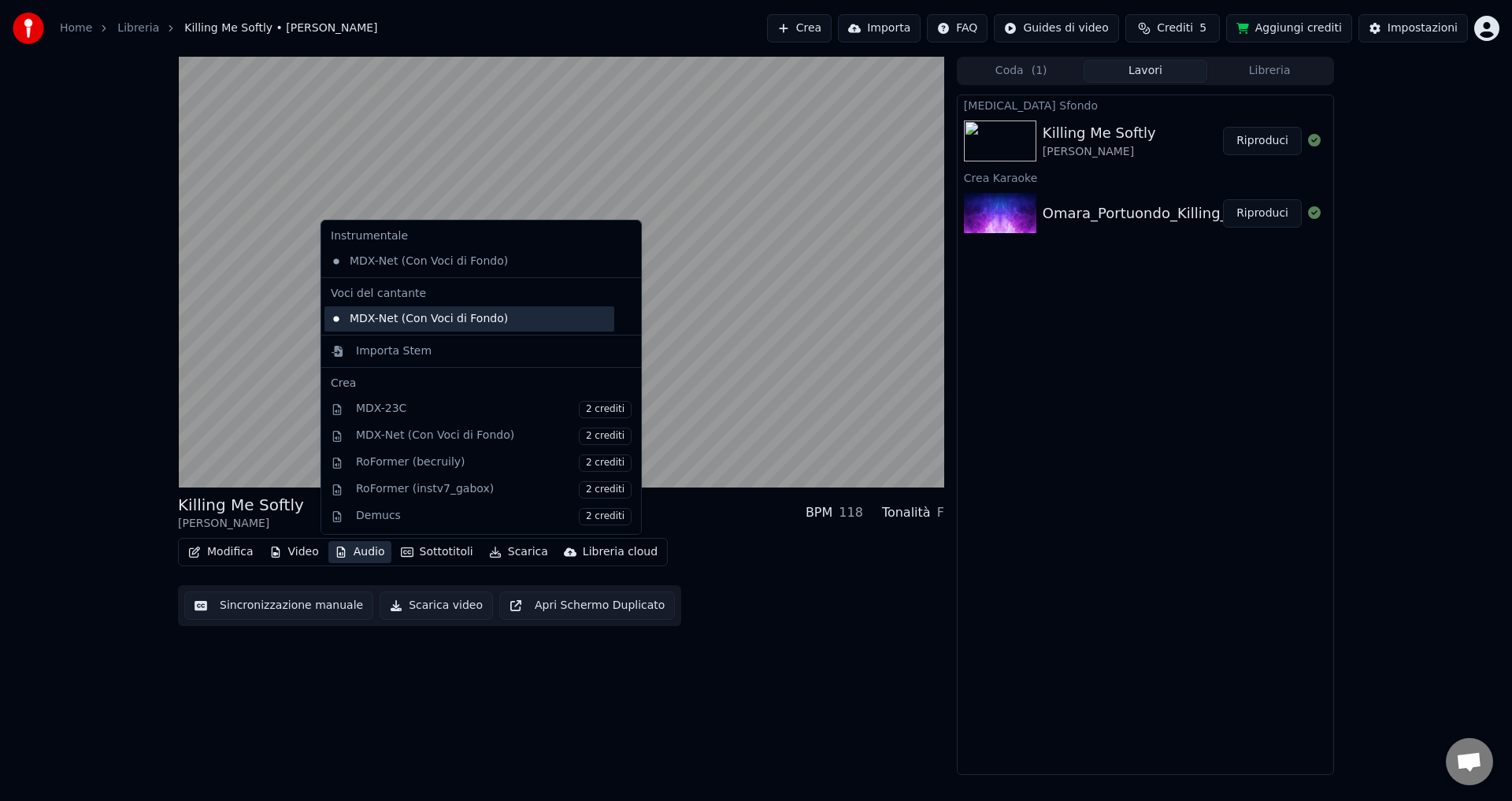
click at [390, 315] on div "MDX-Net (Con Voci di Fondo)" at bounding box center [469, 319] width 290 height 25
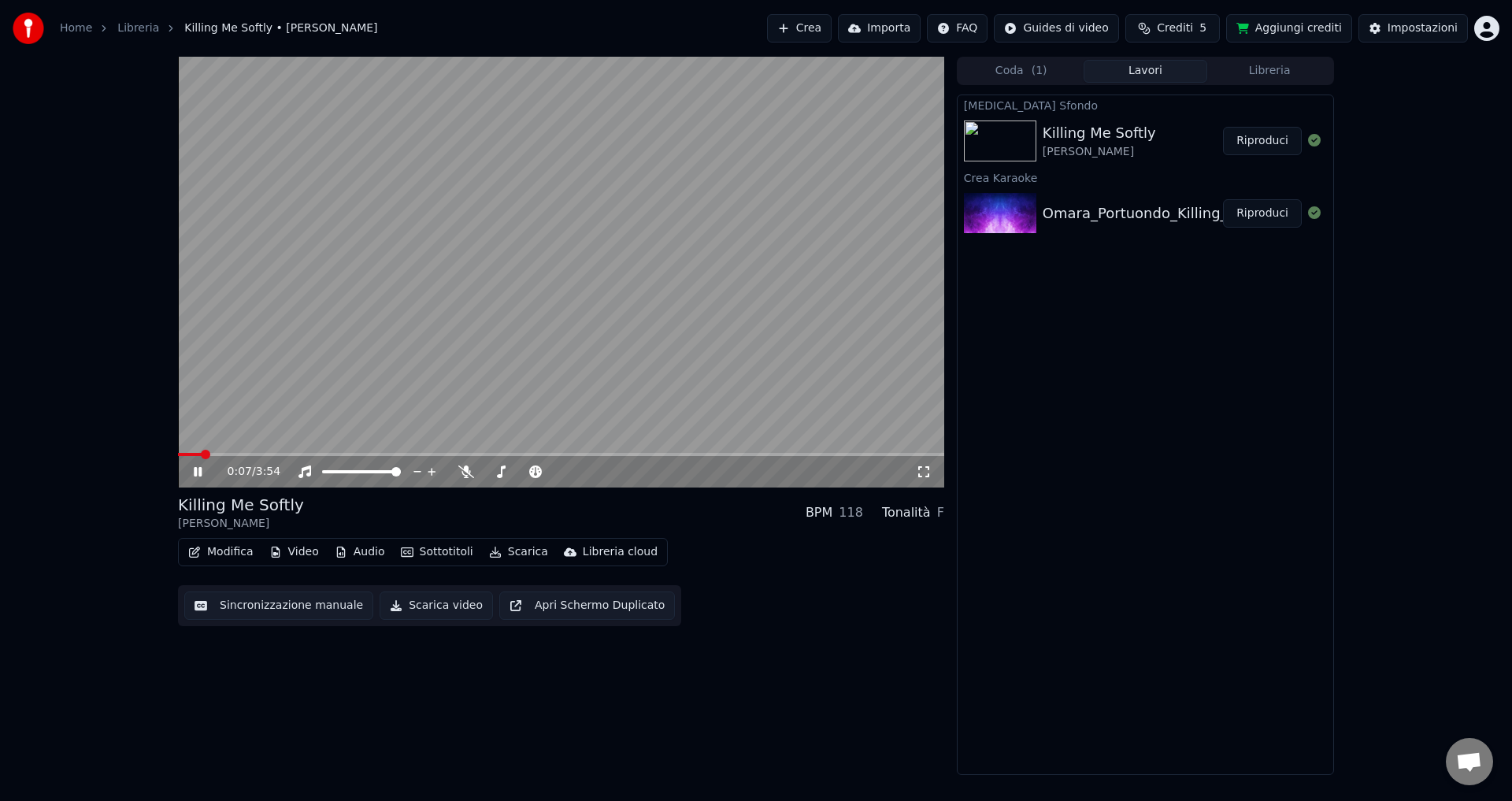
click at [366, 556] on button "Audio" at bounding box center [360, 551] width 63 height 22
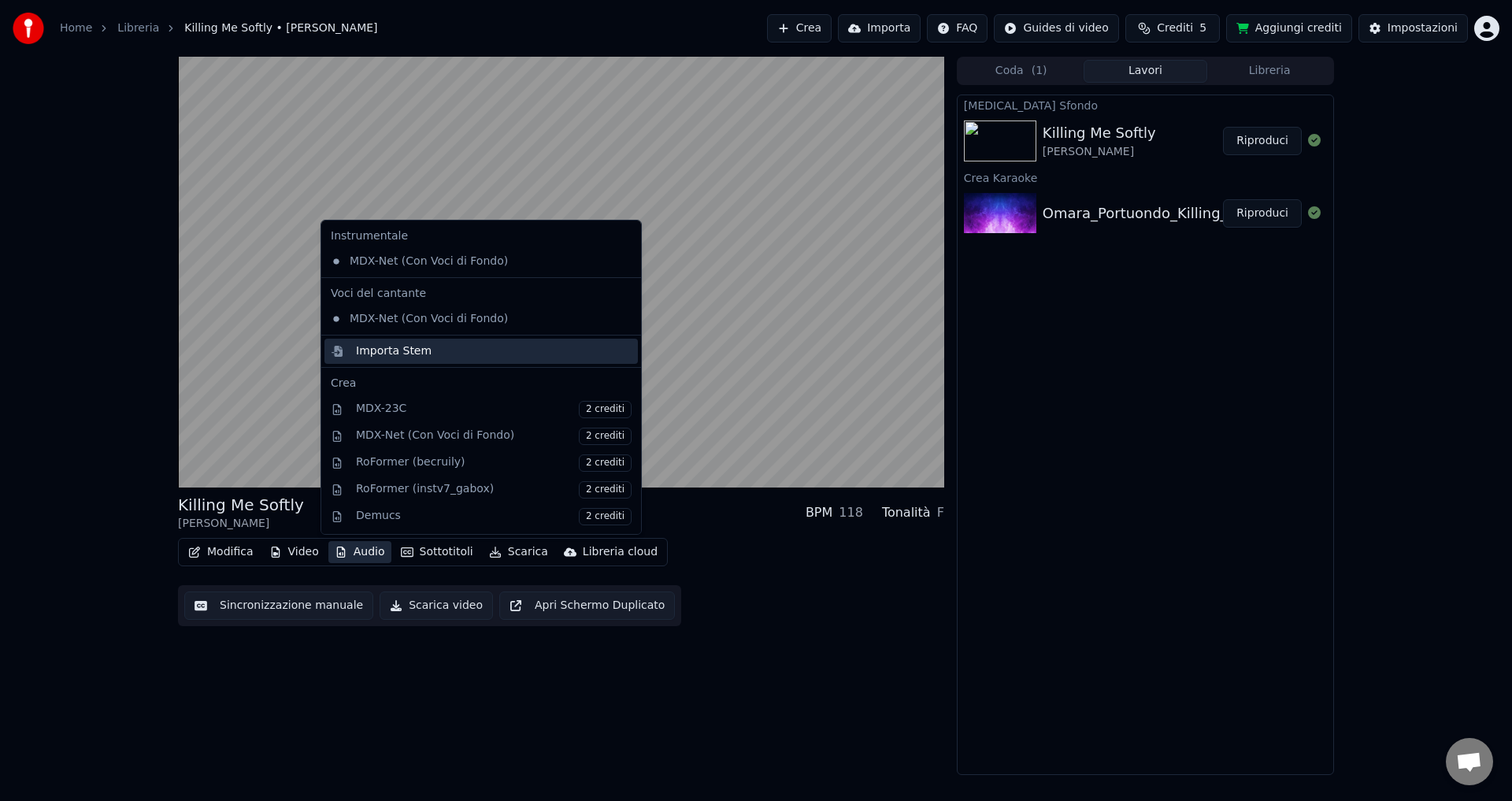
click at [393, 352] on div "Importa Stem" at bounding box center [394, 352] width 76 height 16
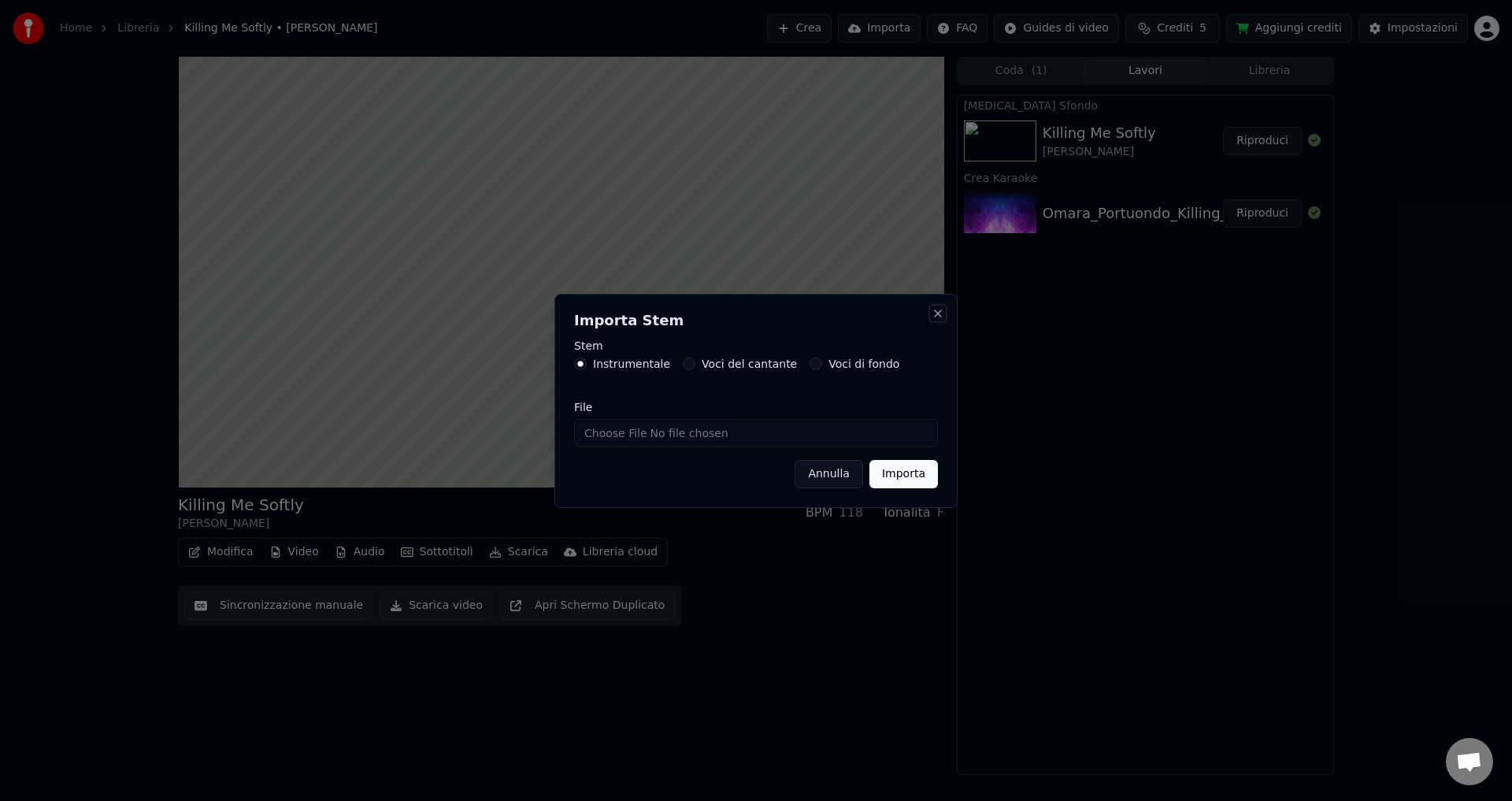
click at [932, 309] on button "Close" at bounding box center [938, 314] width 13 height 13
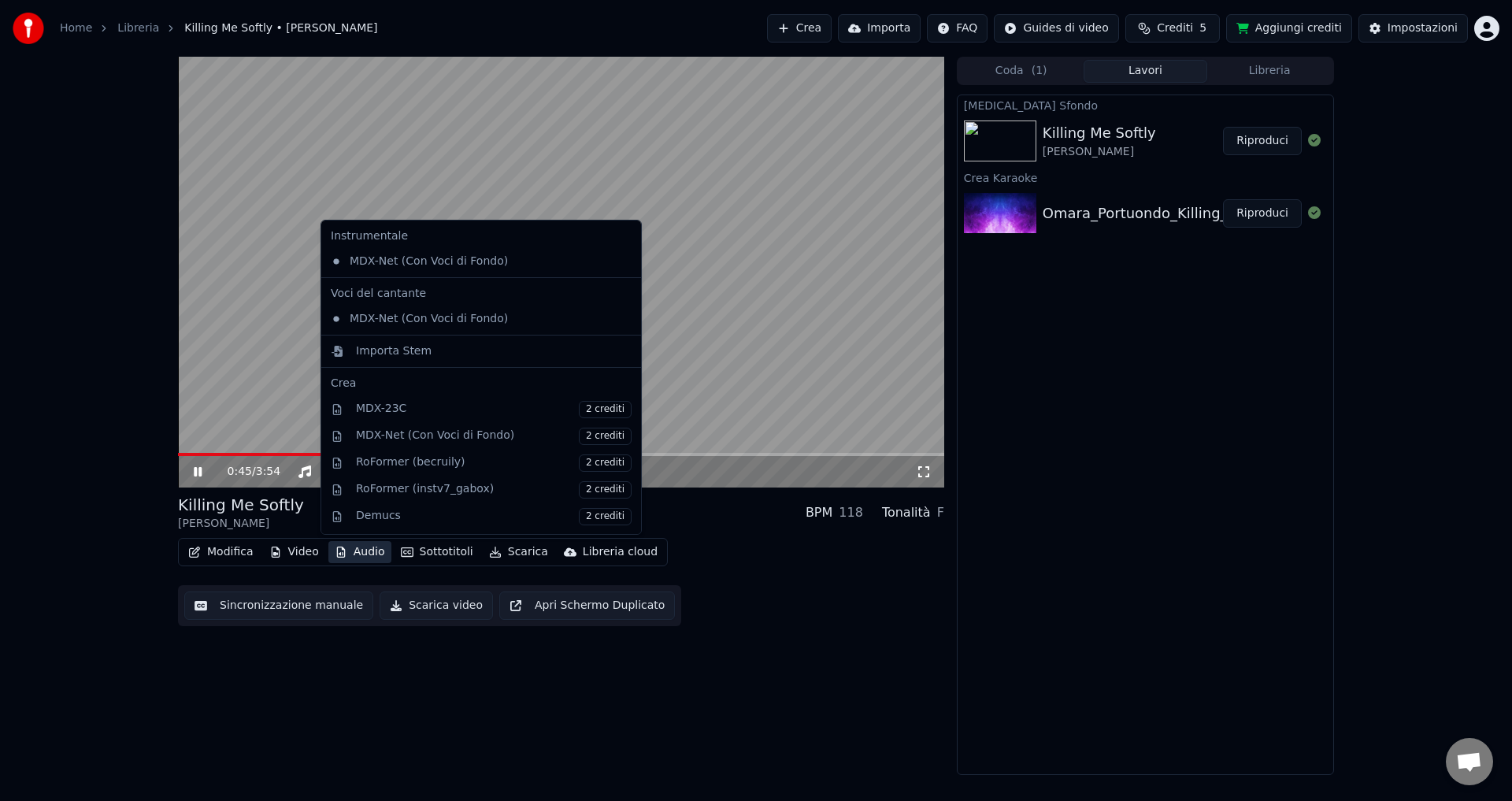
click at [342, 549] on icon "button" at bounding box center [341, 552] width 13 height 11
click at [505, 696] on div "Killing Me Softly Omara Portuondo BPM 118 Tonalità F Modifica Video Audio Sotto…" at bounding box center [561, 415] width 766 height 718
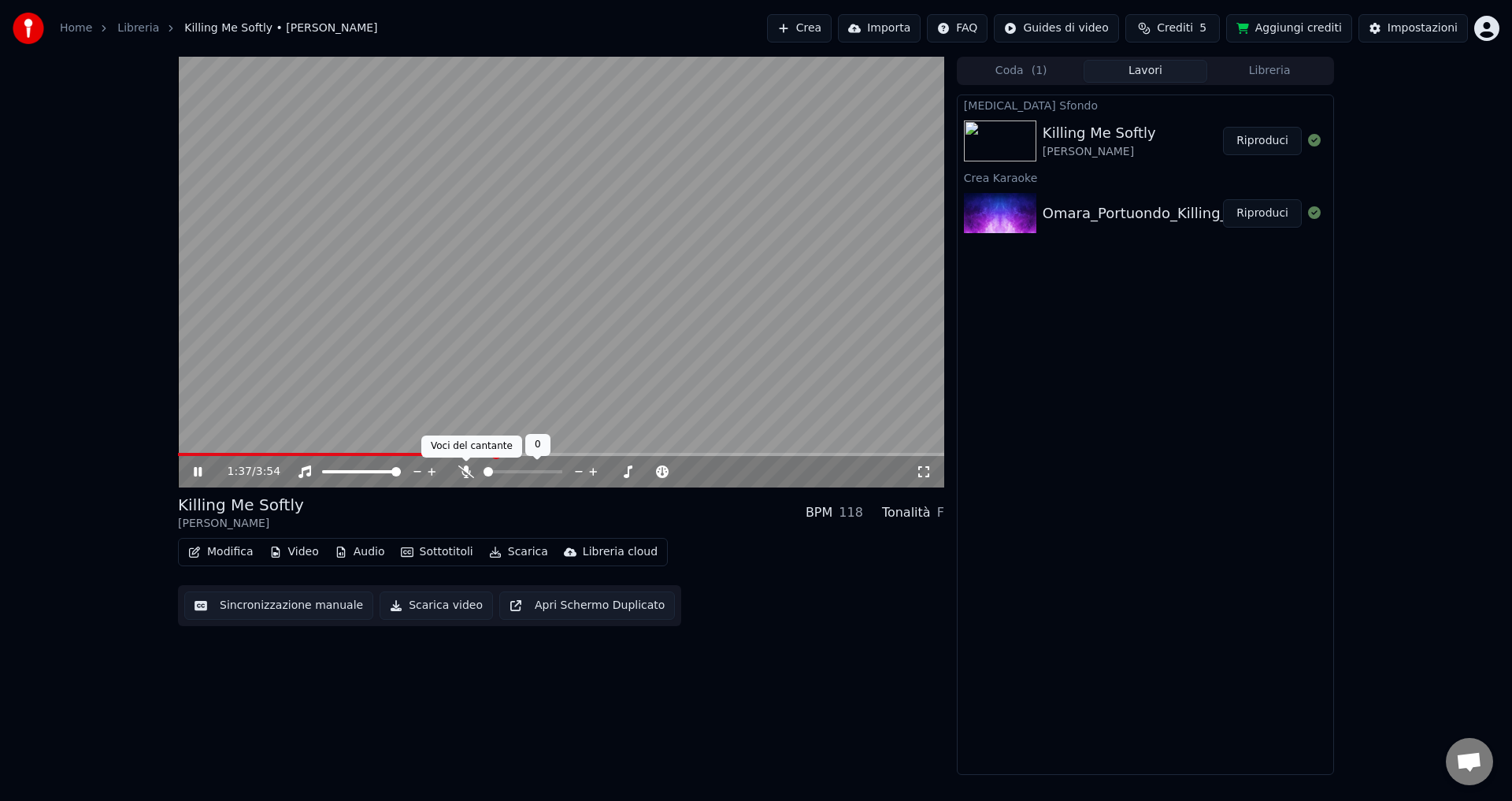
click at [458, 471] on icon at bounding box center [466, 472] width 16 height 13
click at [201, 473] on icon at bounding box center [198, 472] width 8 height 10
click at [436, 453] on span at bounding box center [307, 455] width 258 height 3
click at [200, 469] on icon at bounding box center [209, 472] width 37 height 13
click at [341, 456] on span at bounding box center [316, 455] width 276 height 3
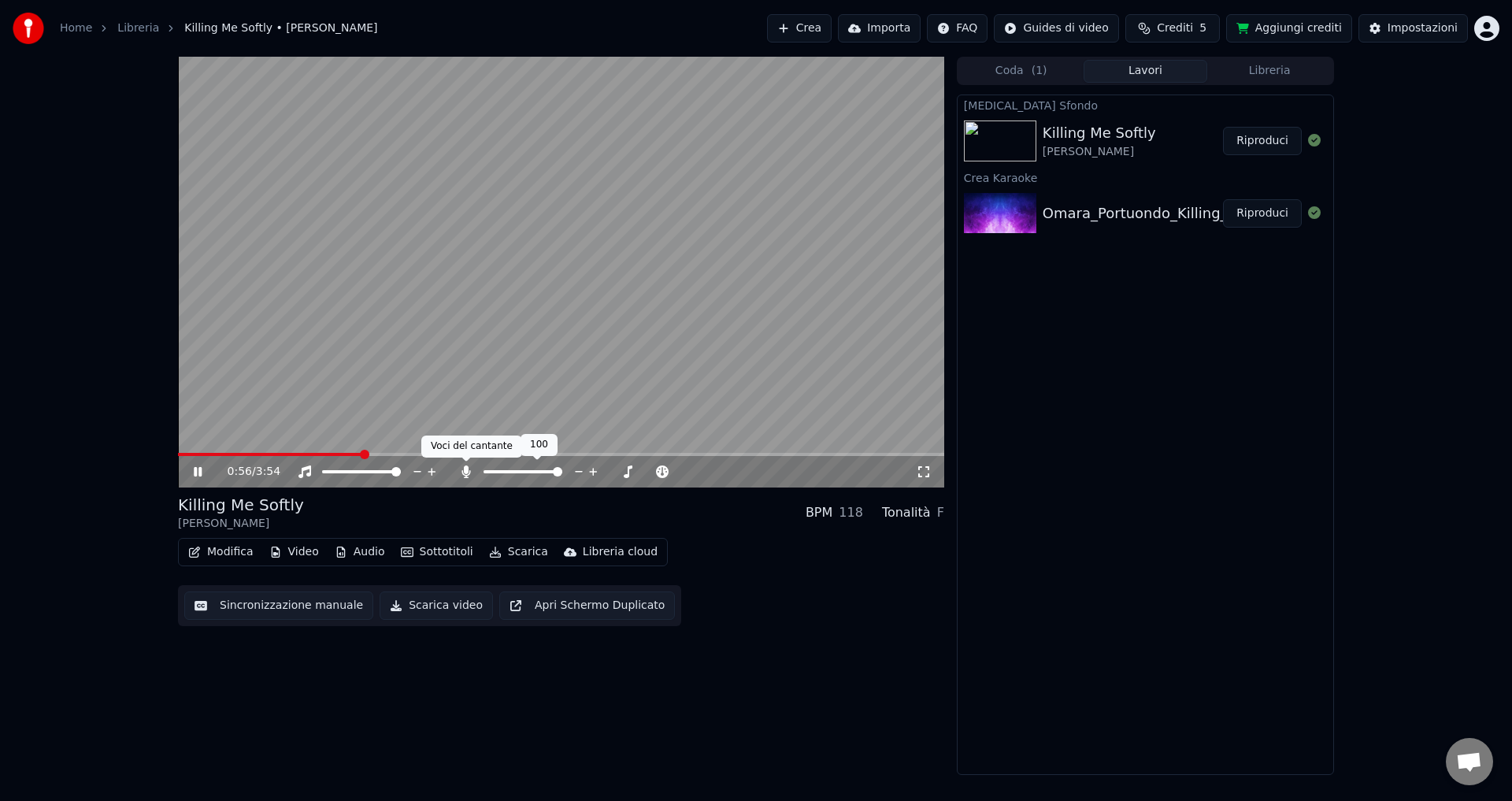
click at [461, 472] on icon at bounding box center [466, 472] width 16 height 13
click at [199, 473] on icon at bounding box center [209, 472] width 37 height 13
click at [223, 553] on button "Modifica" at bounding box center [221, 551] width 78 height 22
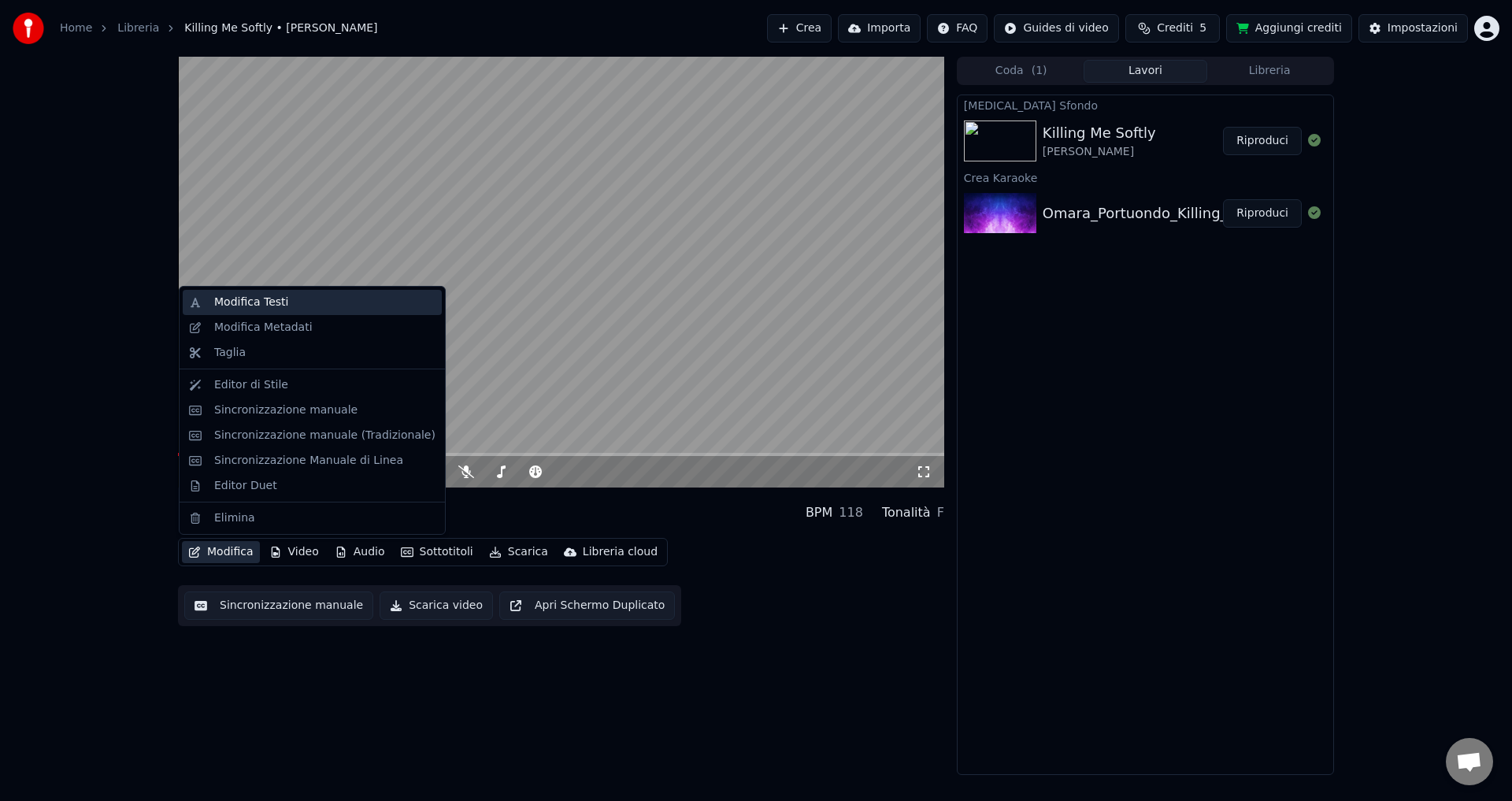
click at [242, 305] on div "Modifica Testi" at bounding box center [251, 303] width 74 height 16
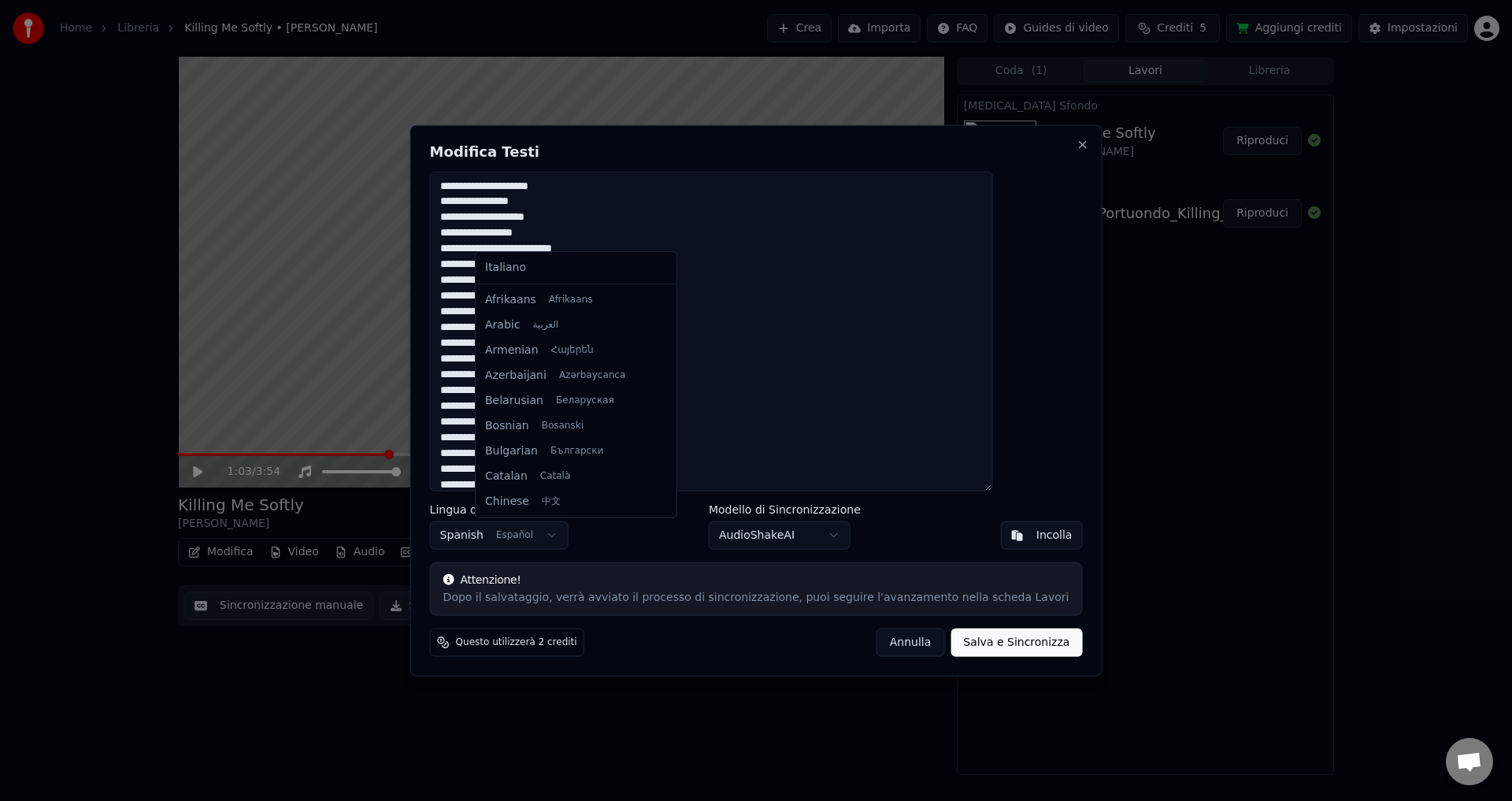
click at [525, 534] on body "Home Libreria Killing Me Softly • Omara Portuondo Crea Importa FAQ Guides di vi…" at bounding box center [756, 400] width 1512 height 801
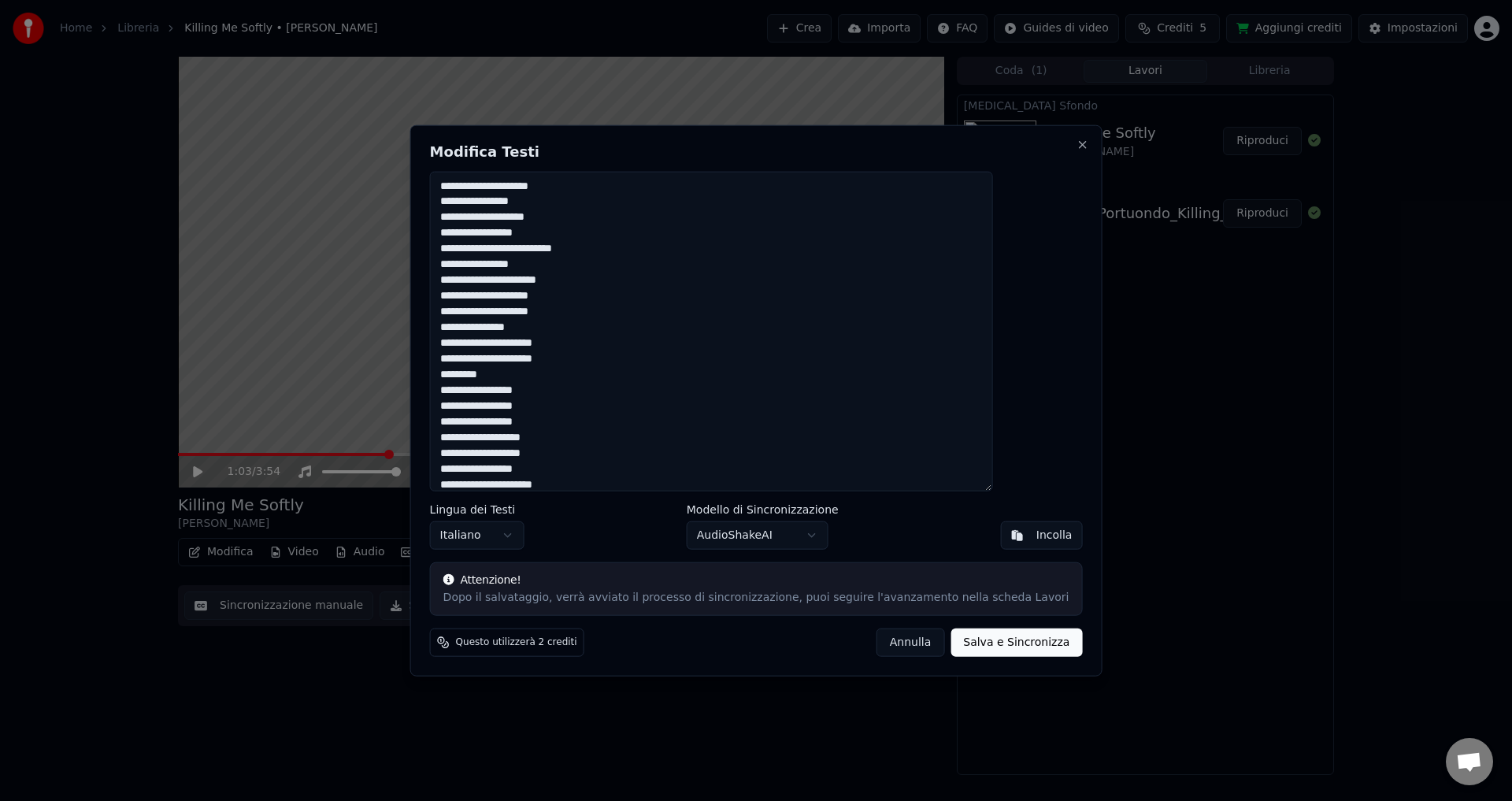
click at [513, 535] on body "Home Libreria Killing Me Softly • Omara Portuondo Crea Importa FAQ Guides di vi…" at bounding box center [756, 400] width 1512 height 801
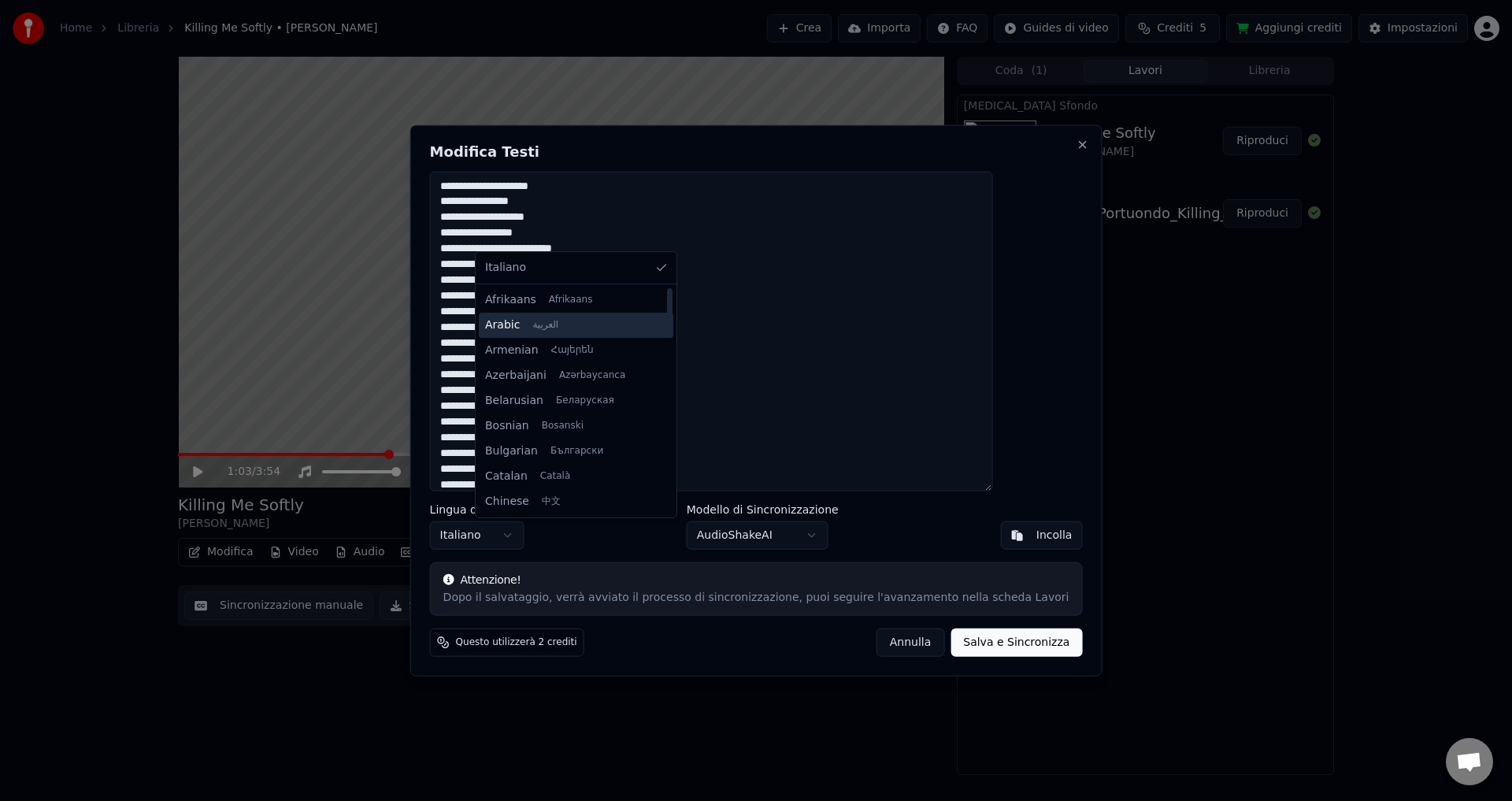
scroll to position [79, 0]
drag, startPoint x: 654, startPoint y: 321, endPoint x: 654, endPoint y: 339, distance: 18.0
click at [654, 339] on div "Italiano Afrikaans Afrikaans Arabic العربية Armenian Հայերեն Azerbaijani Azərba…" at bounding box center [576, 385] width 200 height 266
drag, startPoint x: 650, startPoint y: 328, endPoint x: 651, endPoint y: 353, distance: 25.0
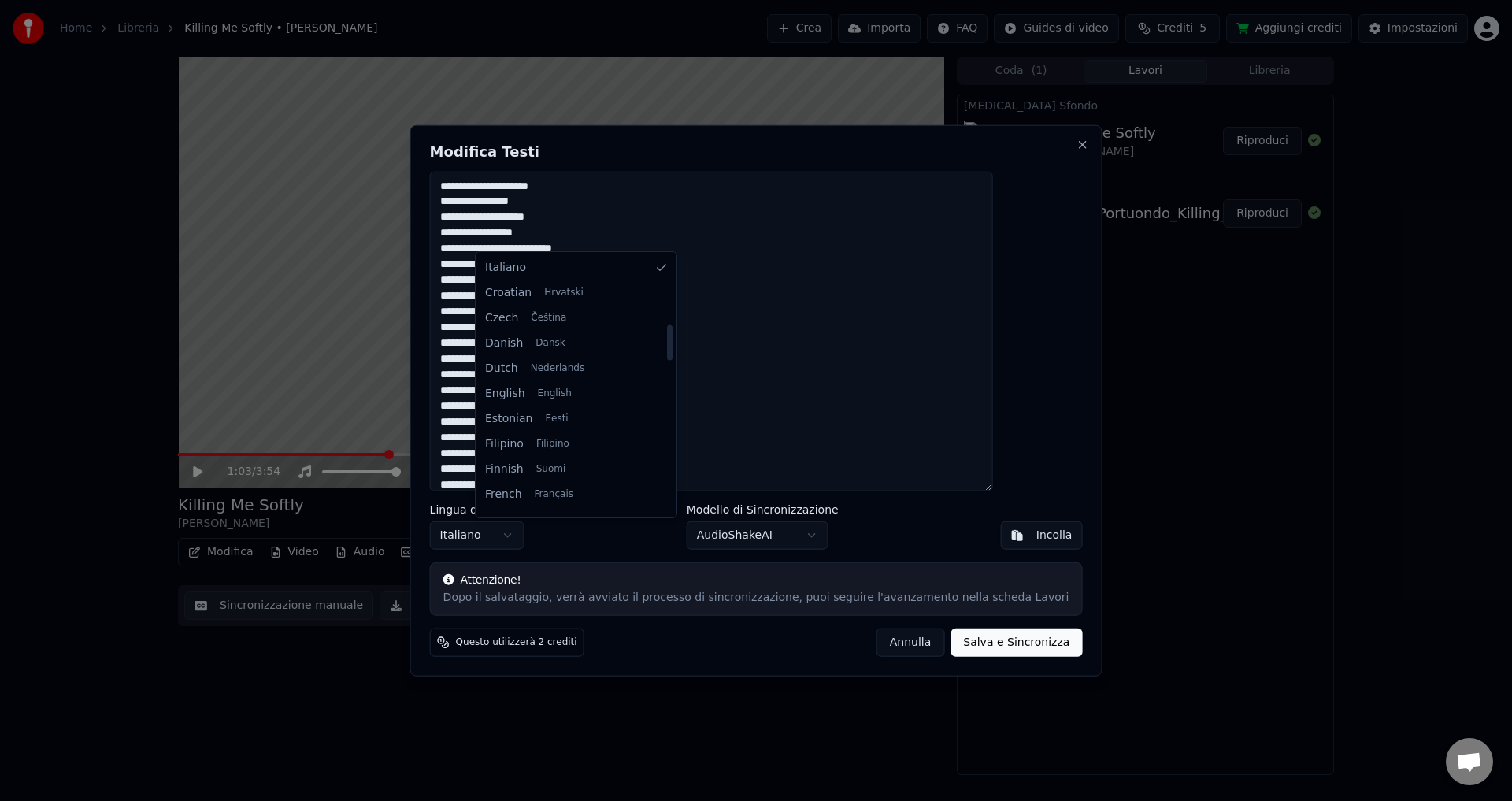
click at [667, 353] on div at bounding box center [670, 343] width 6 height 35
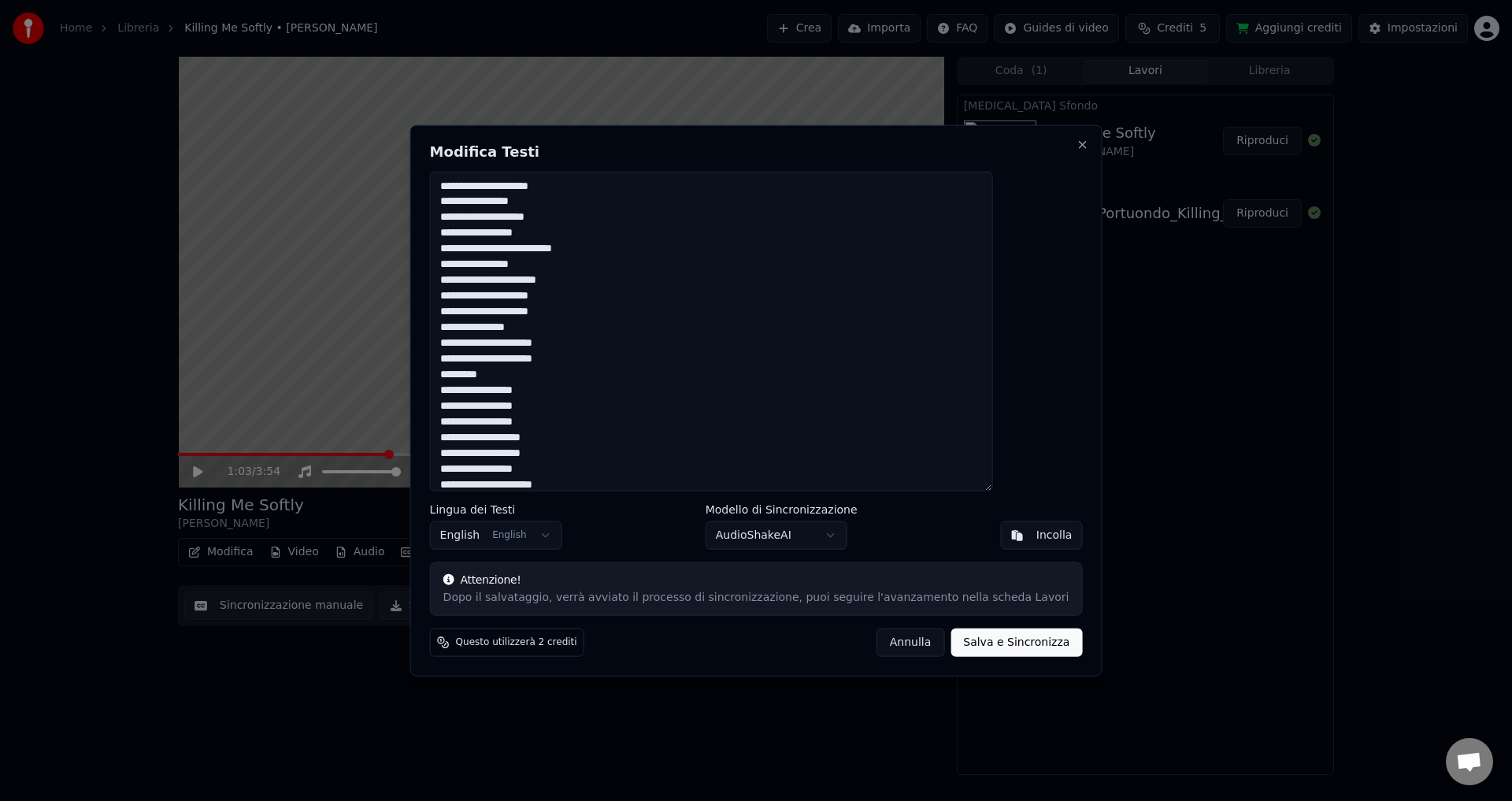
click at [951, 645] on button "Salva e Sincronizza" at bounding box center [1016, 642] width 131 height 28
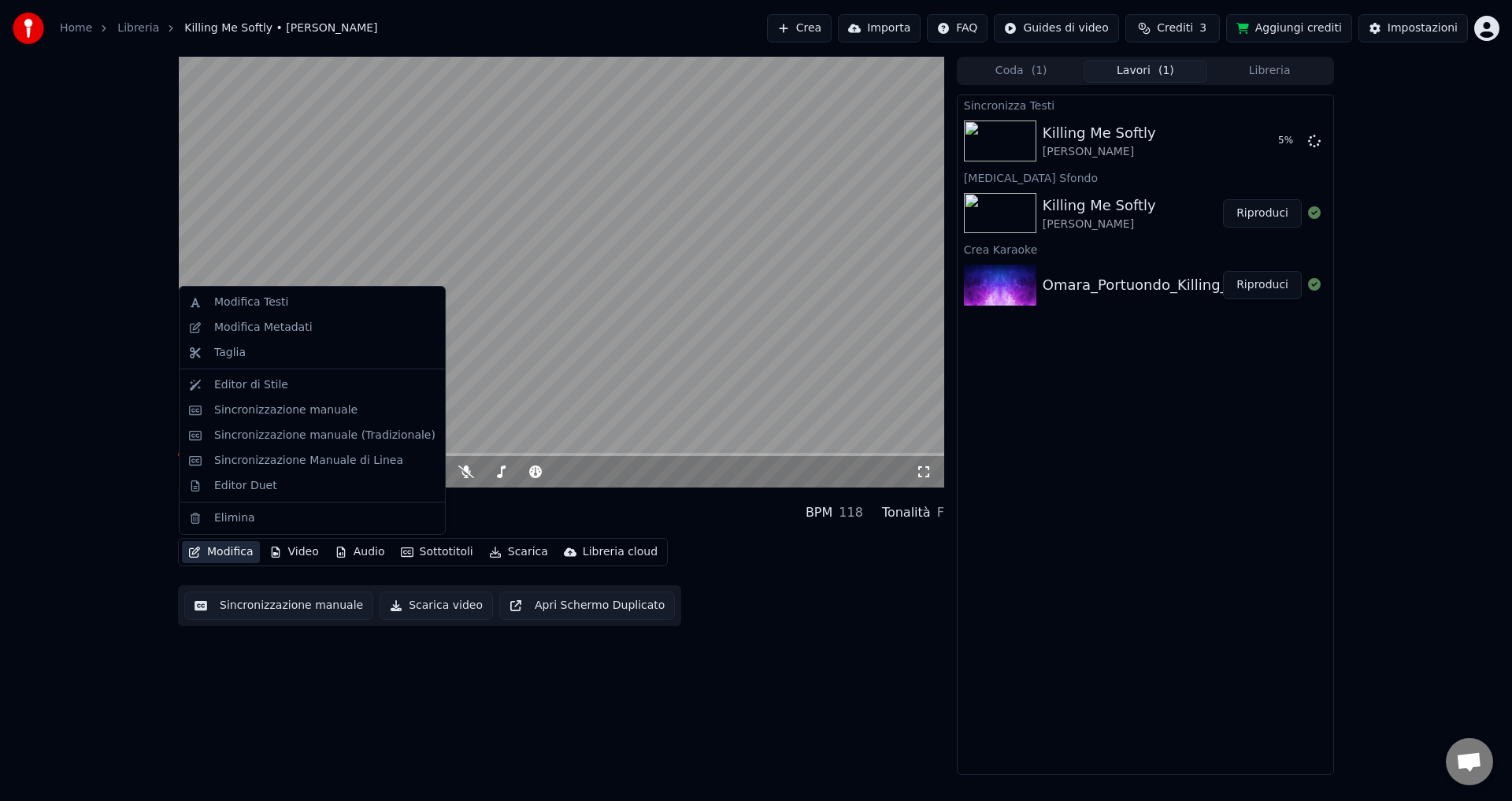
click at [231, 556] on button "Modifica" at bounding box center [221, 551] width 78 height 22
click at [229, 493] on div "Editor Duet" at bounding box center [312, 485] width 259 height 25
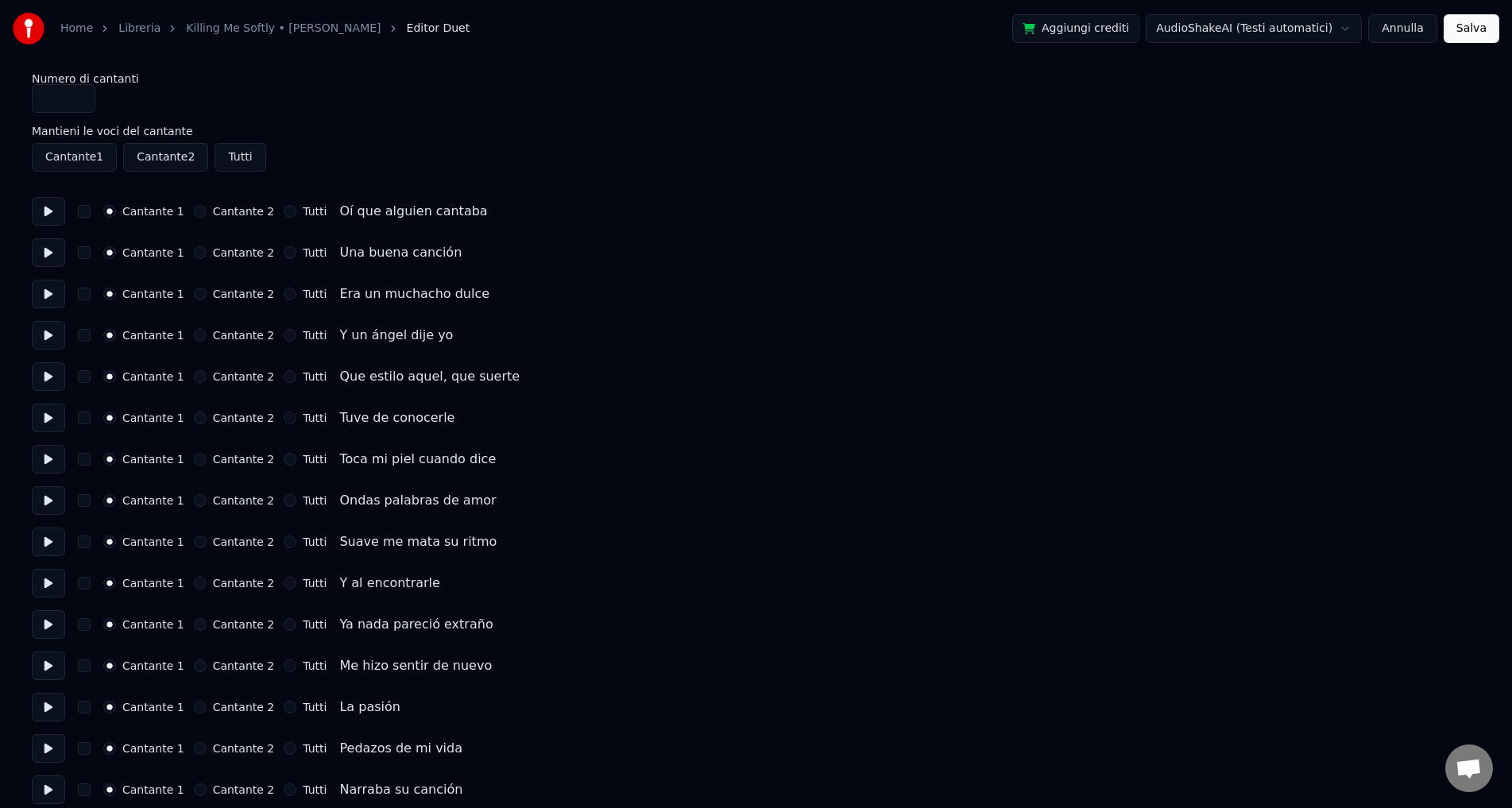
click at [171, 164] on button "Cantante 2" at bounding box center [166, 157] width 85 height 28
click at [168, 155] on button "Cantante 2" at bounding box center [166, 157] width 85 height 28
click at [194, 207] on button "Cantante 2" at bounding box center [201, 211] width 13 height 13
click at [194, 248] on button "Cantante 2" at bounding box center [201, 253] width 13 height 13
click at [194, 256] on button "Cantante 2" at bounding box center [201, 253] width 13 height 13
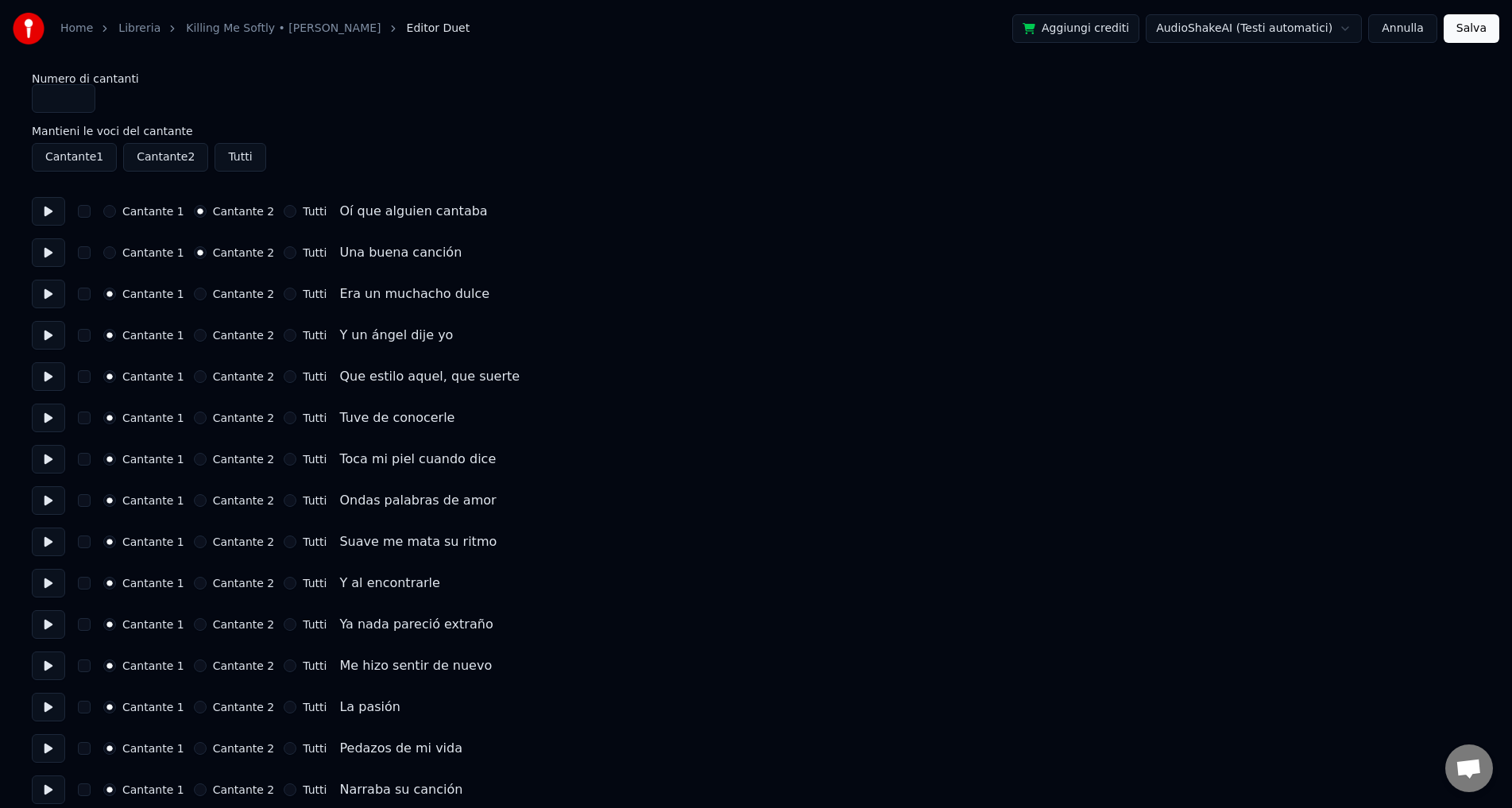
click at [194, 292] on button "Cantante 2" at bounding box center [201, 294] width 13 height 13
click at [194, 334] on button "Cantante 2" at bounding box center [201, 335] width 13 height 13
click at [192, 383] on div "Cantante 1 Cantante 2 Tutti Que estilo aquel, que suerte" at bounding box center [755, 376] width 1448 height 28
click at [194, 374] on button "Cantante 2" at bounding box center [201, 377] width 13 height 13
click at [1412, 27] on button "Annulla" at bounding box center [1402, 28] width 69 height 28
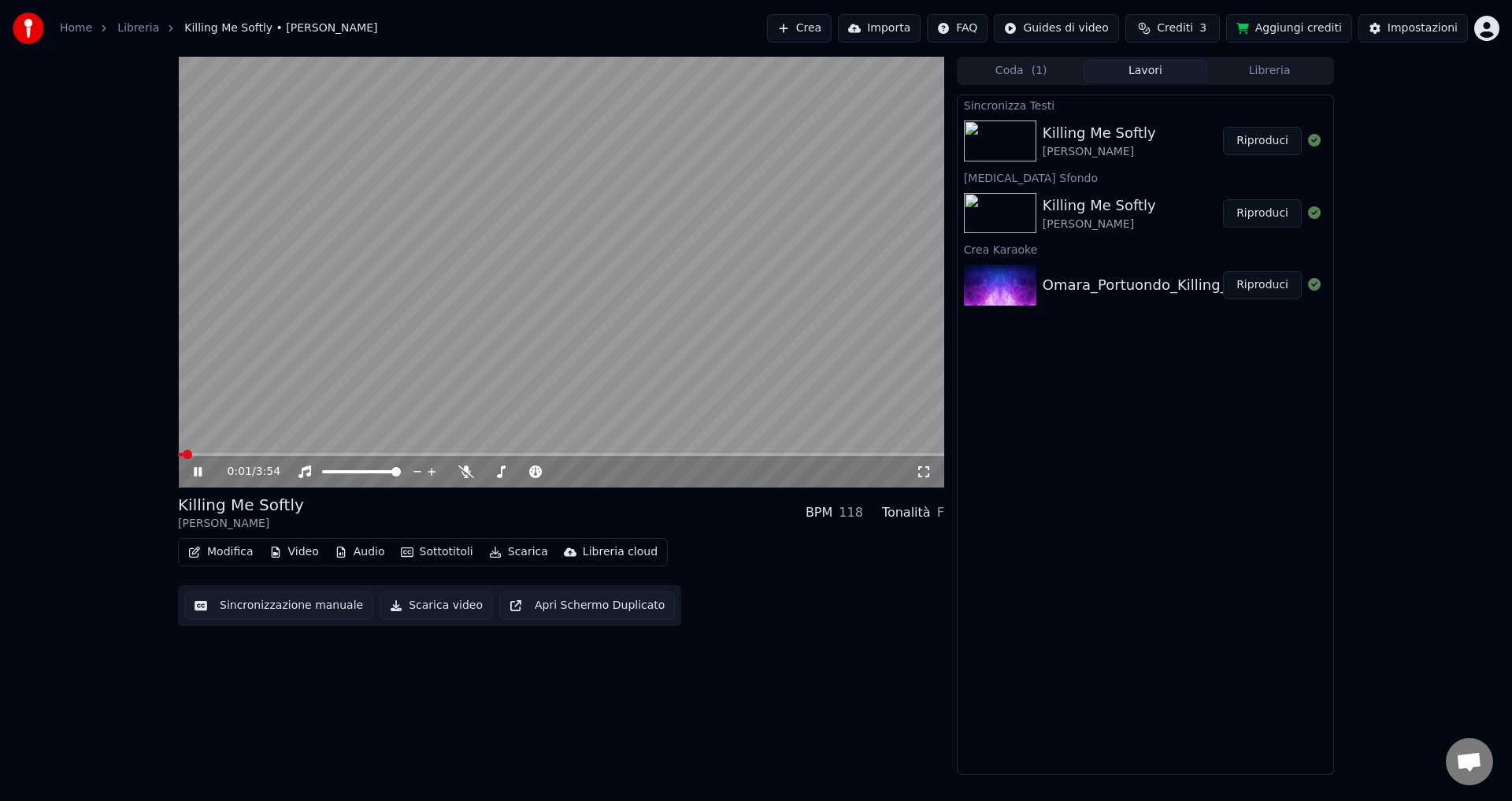
click at [1253, 147] on button "Riproduci" at bounding box center [1262, 141] width 79 height 28
click at [211, 452] on video at bounding box center [561, 271] width 766 height 431
click at [196, 468] on icon at bounding box center [198, 472] width 10 height 11
click at [370, 553] on button "Audio" at bounding box center [360, 551] width 63 height 22
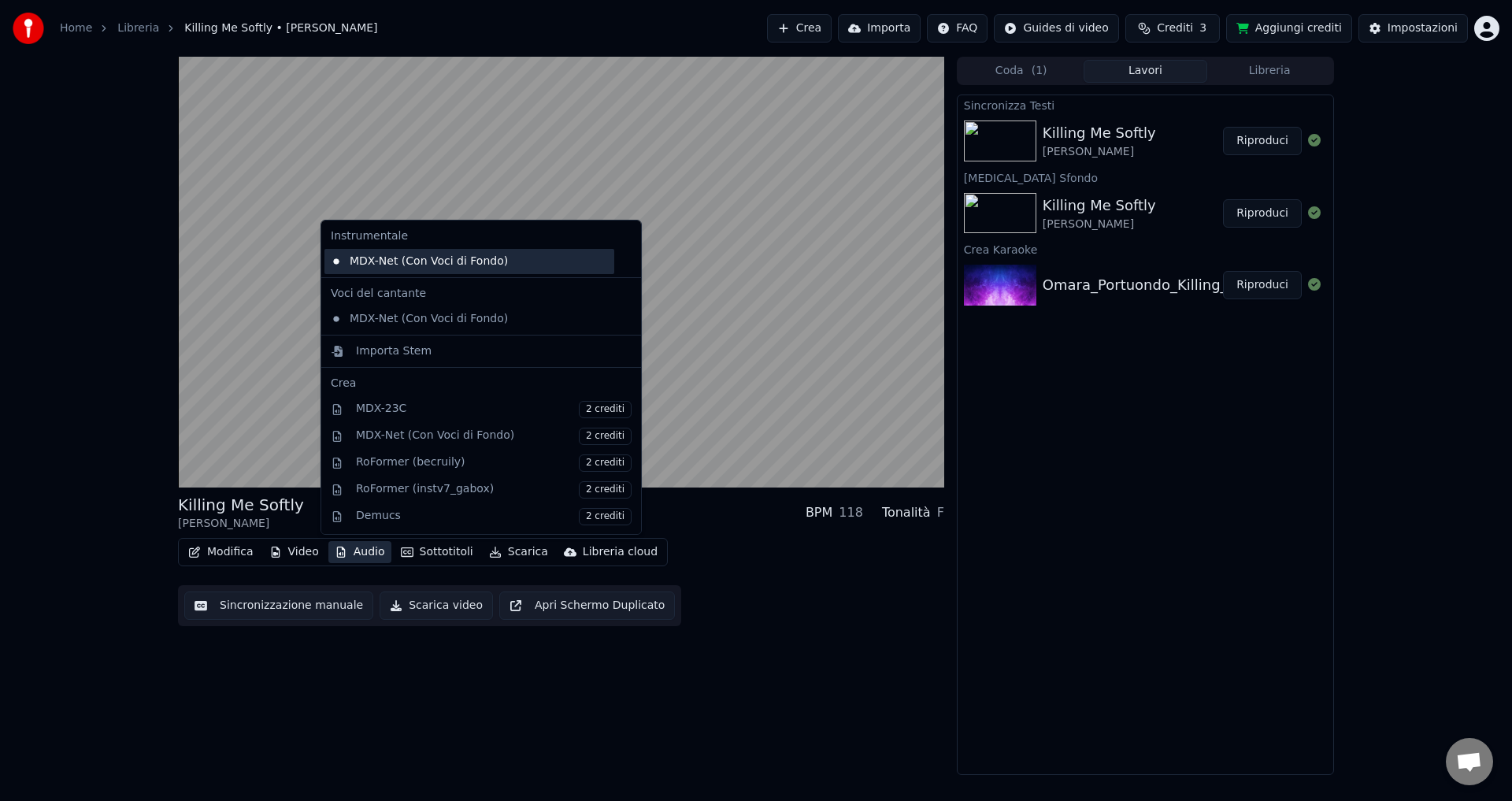
click at [374, 266] on div "MDX-Net (Con Voci di Fondo)" at bounding box center [469, 261] width 290 height 25
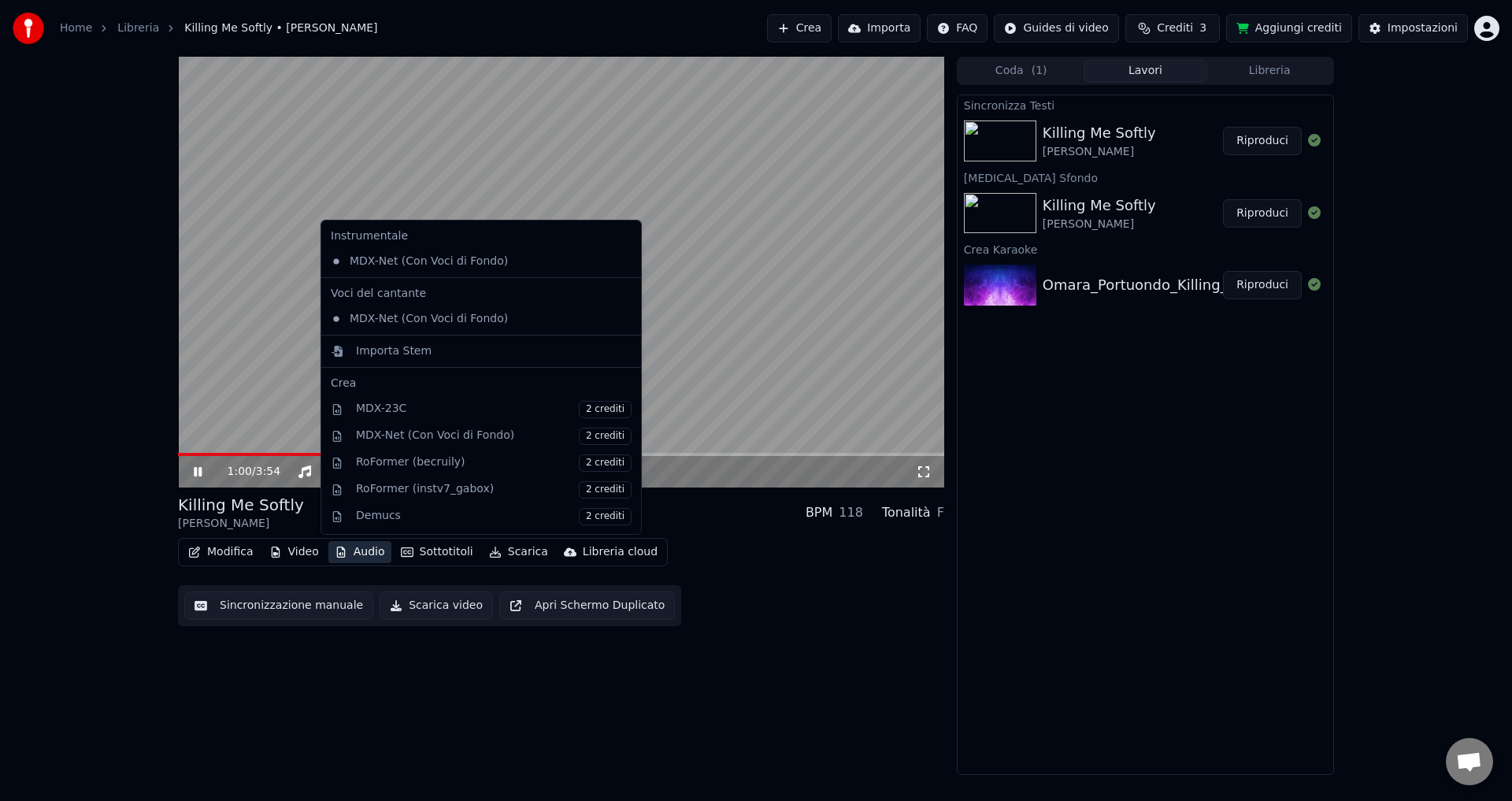
click at [344, 552] on button "Audio" at bounding box center [360, 551] width 63 height 22
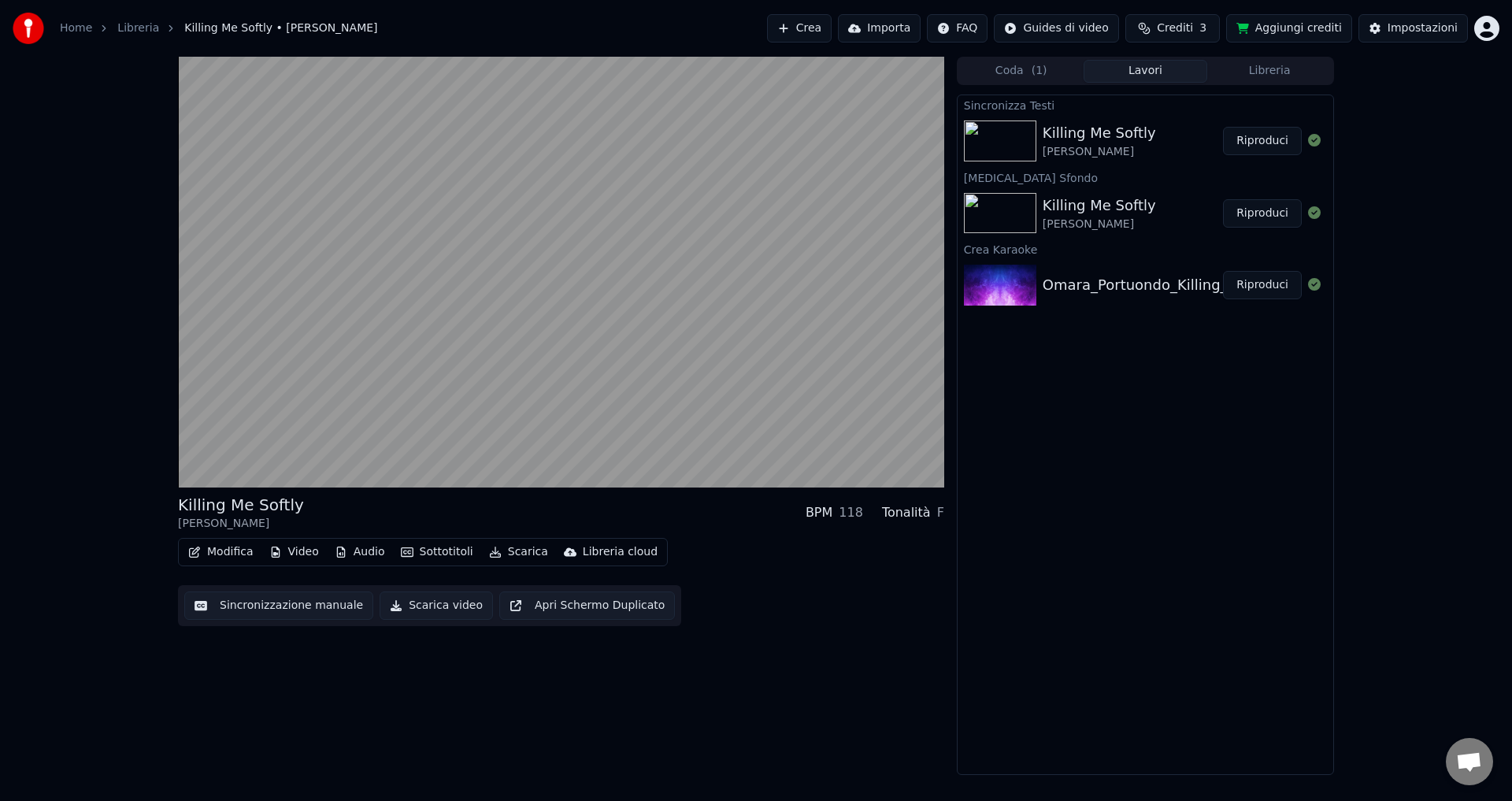
click at [663, 691] on div "Killing Me Softly Omara Portuondo BPM 118 Tonalità F Modifica Video Audio Sotto…" at bounding box center [561, 415] width 766 height 718
click at [225, 549] on button "Modifica" at bounding box center [221, 551] width 78 height 22
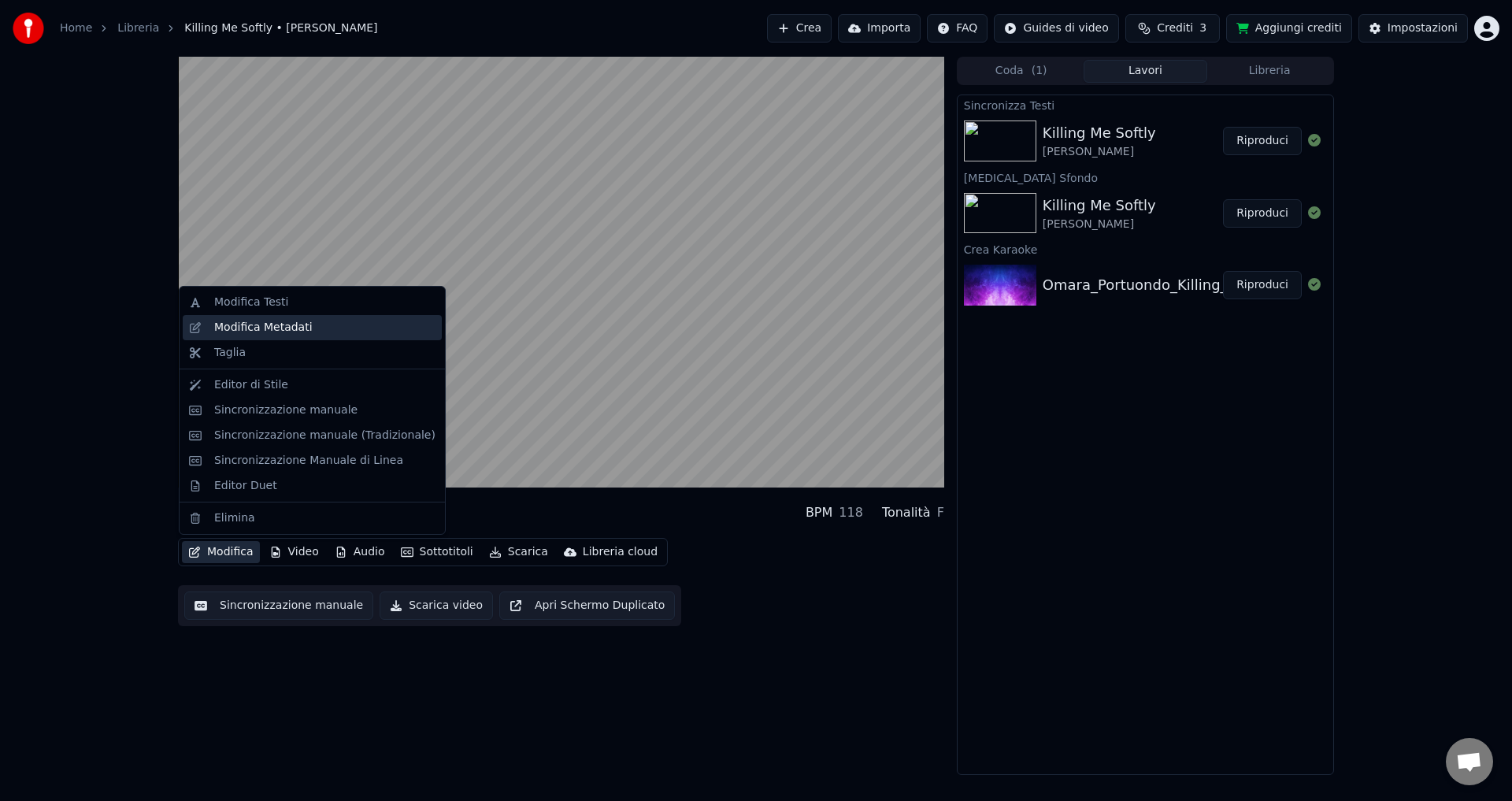
click at [256, 335] on div "Modifica Metadati" at bounding box center [263, 328] width 98 height 16
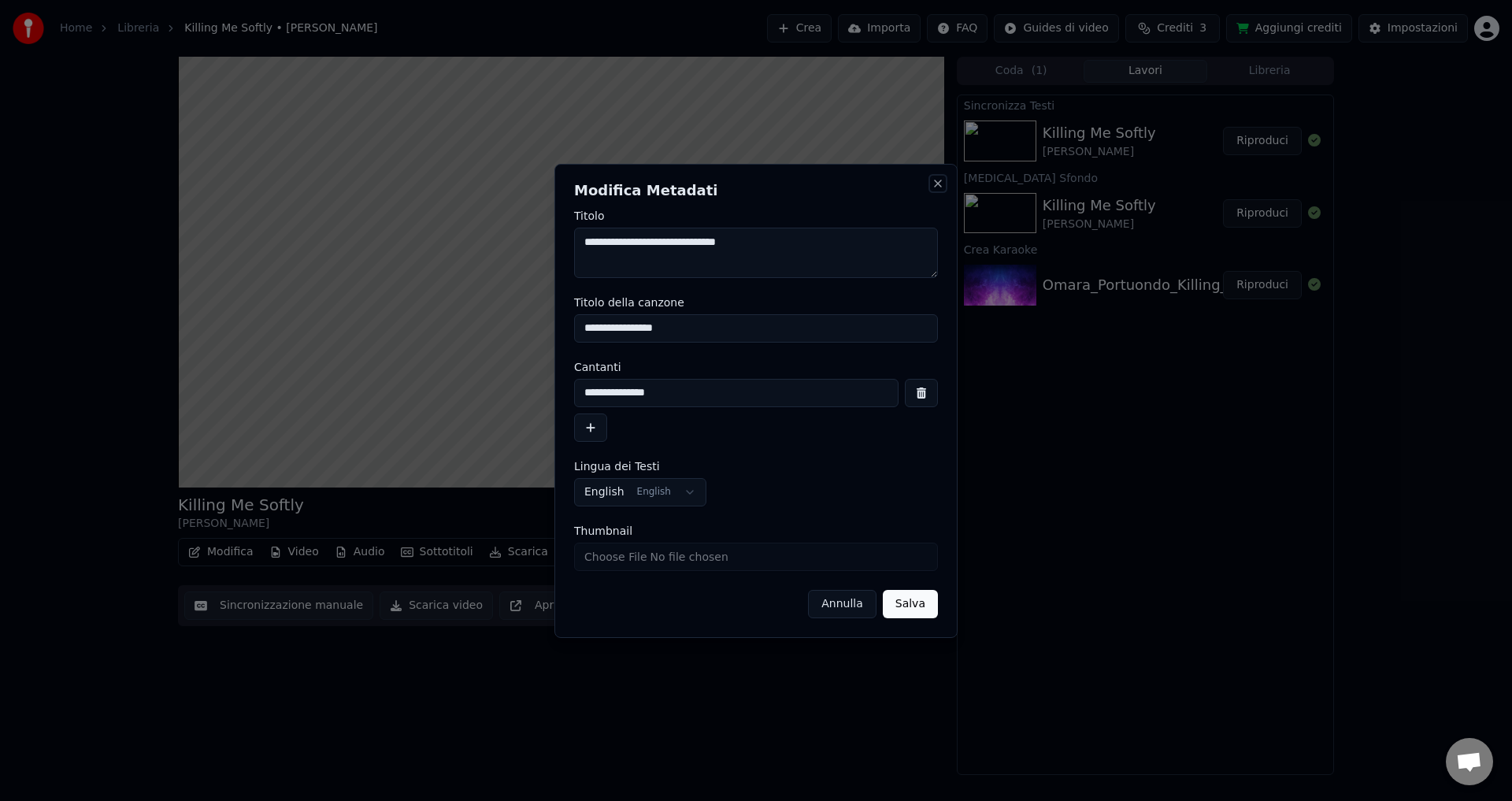
click at [937, 187] on button "Close" at bounding box center [938, 184] width 13 height 13
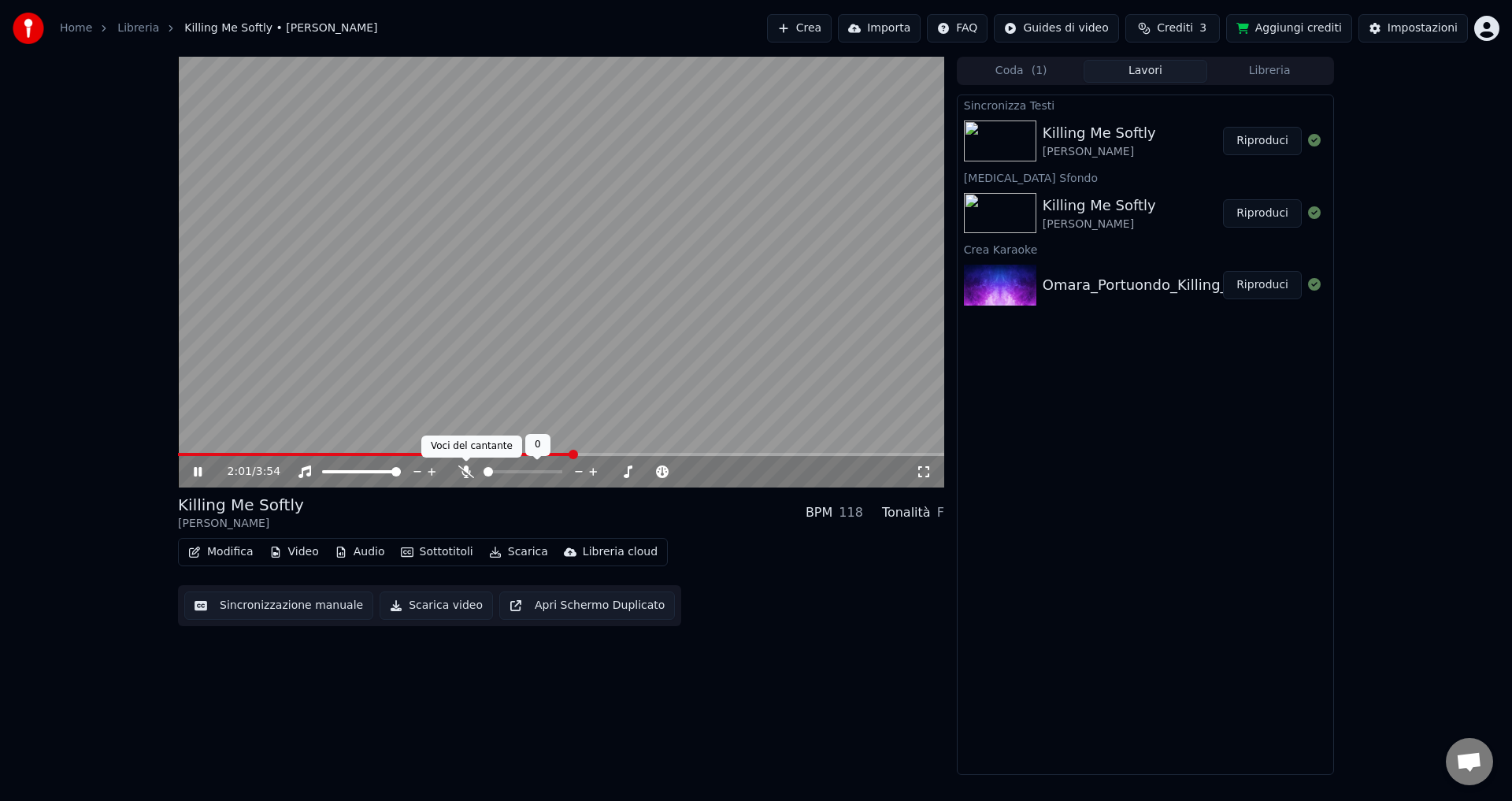
click at [467, 471] on icon at bounding box center [466, 472] width 16 height 13
click at [467, 471] on icon at bounding box center [465, 472] width 9 height 13
click at [192, 474] on icon at bounding box center [209, 472] width 37 height 13
click at [423, 605] on button "Scarica video" at bounding box center [436, 605] width 114 height 28
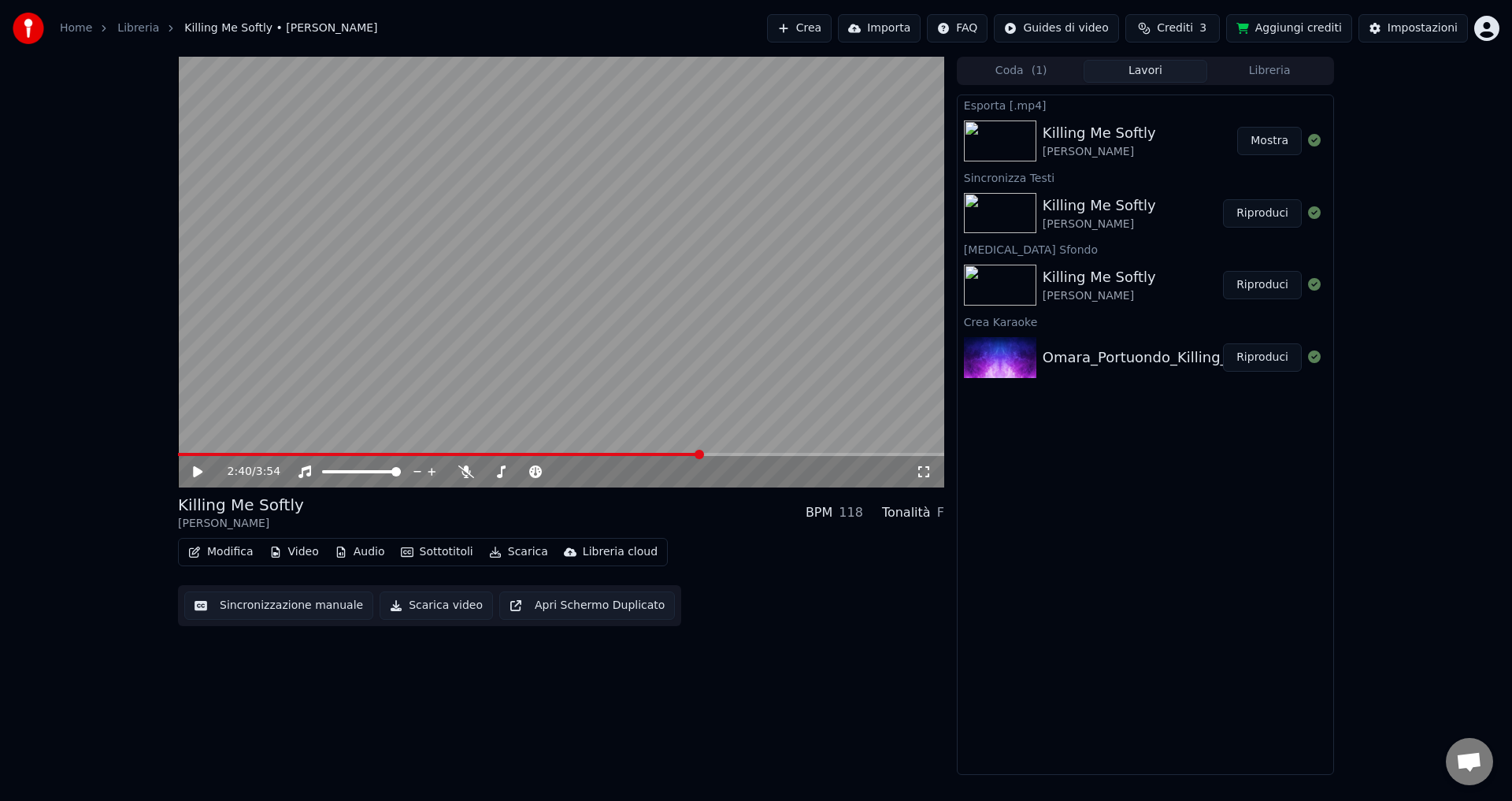
click at [1275, 147] on button "Mostra" at bounding box center [1270, 141] width 64 height 28
click at [1487, 31] on html "Home Libreria Killing Me Softly • Omara Portuondo Crea Importa FAQ Guides di vi…" at bounding box center [756, 400] width 1512 height 801
click at [1362, 174] on span "Esci" at bounding box center [1369, 182] width 22 height 16
